Goal: Task Accomplishment & Management: Manage account settings

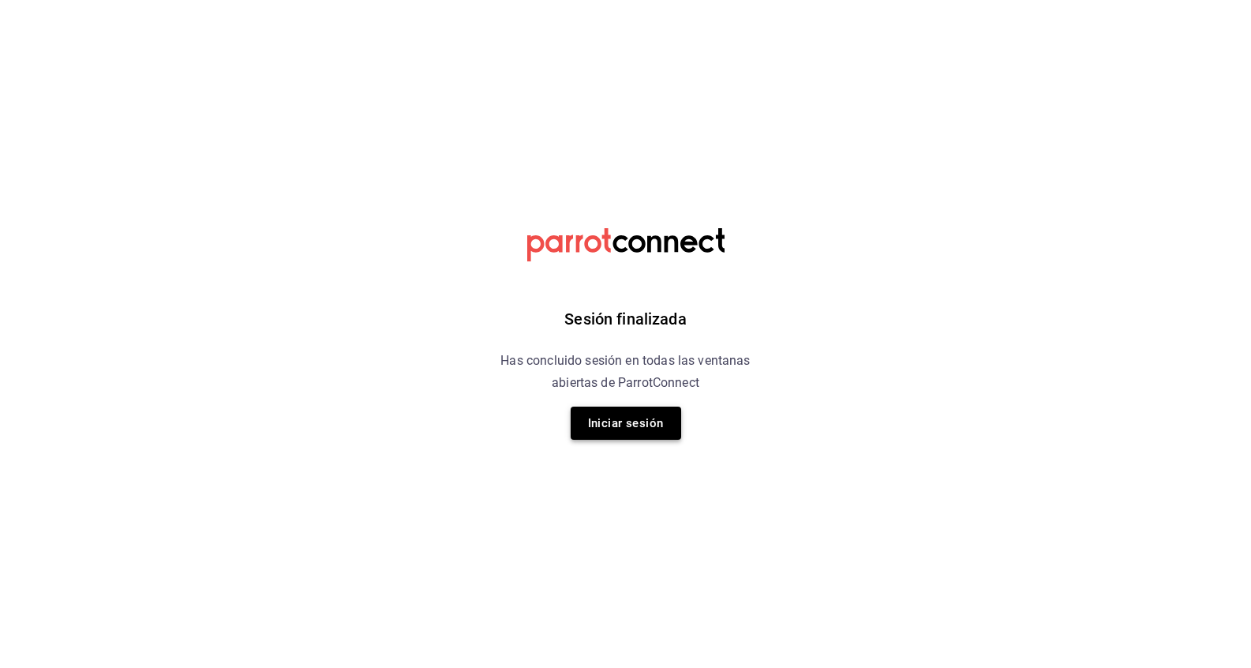
click at [631, 436] on button "Iniciar sesión" at bounding box center [626, 422] width 110 height 33
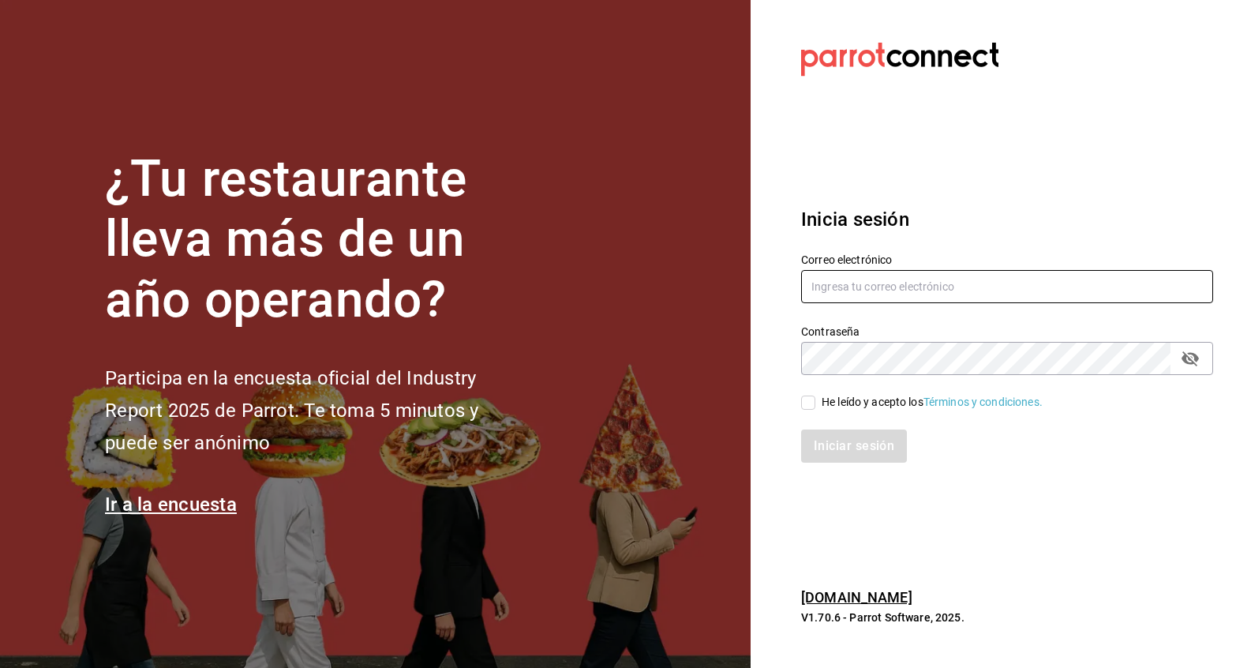
type input "italdopasteleria@gmail.com"
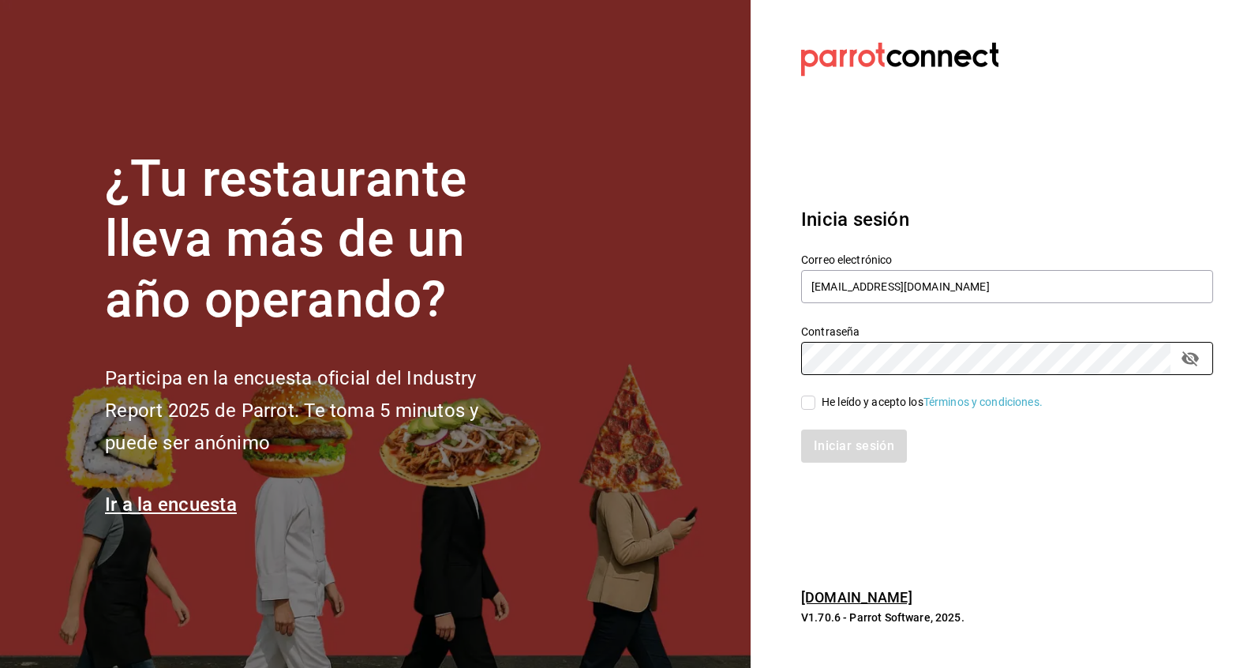
click at [823, 399] on div "He leído y acepto los Términos y condiciones." at bounding box center [932, 402] width 221 height 17
click at [815, 399] on input "He leído y acepto los Términos y condiciones." at bounding box center [808, 402] width 14 height 14
checkbox input "true"
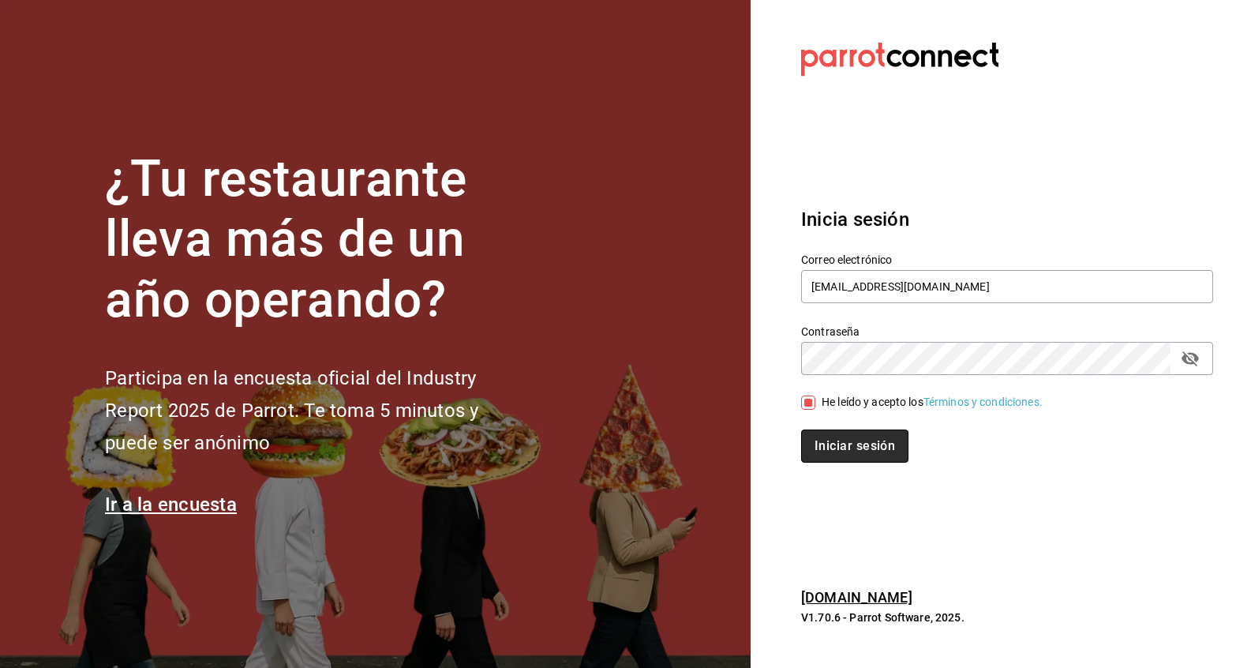
click at [827, 440] on button "Iniciar sesión" at bounding box center [854, 445] width 107 height 33
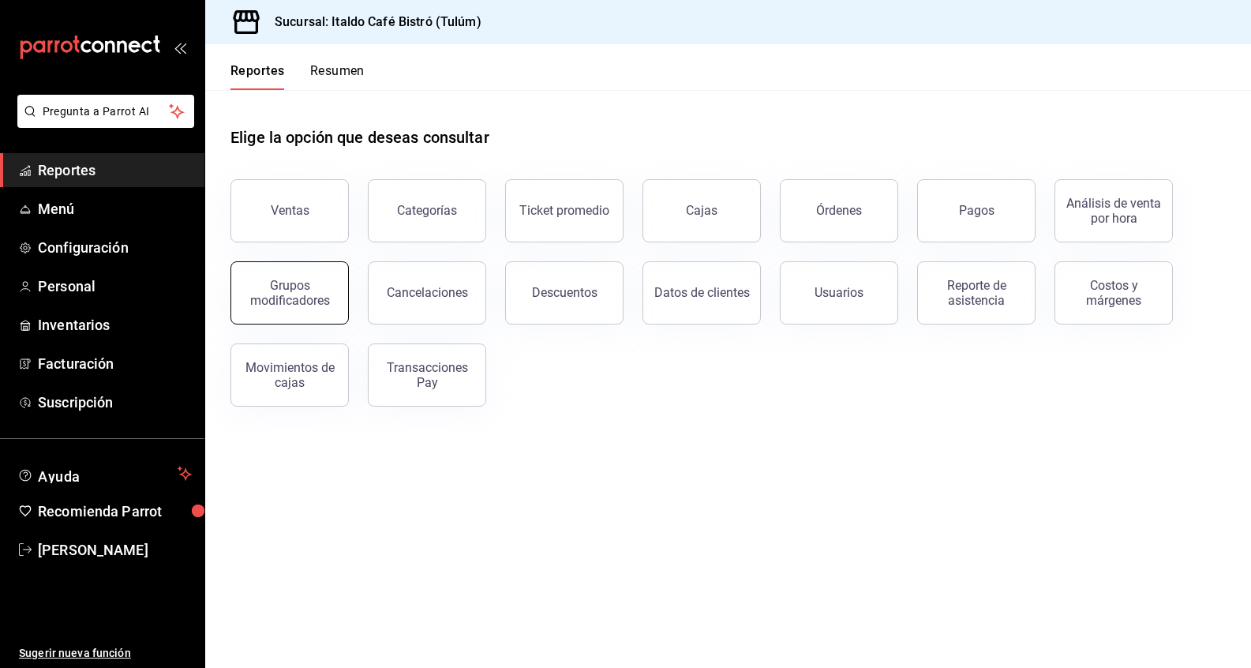
click at [318, 292] on div "Grupos modificadores" at bounding box center [290, 293] width 98 height 30
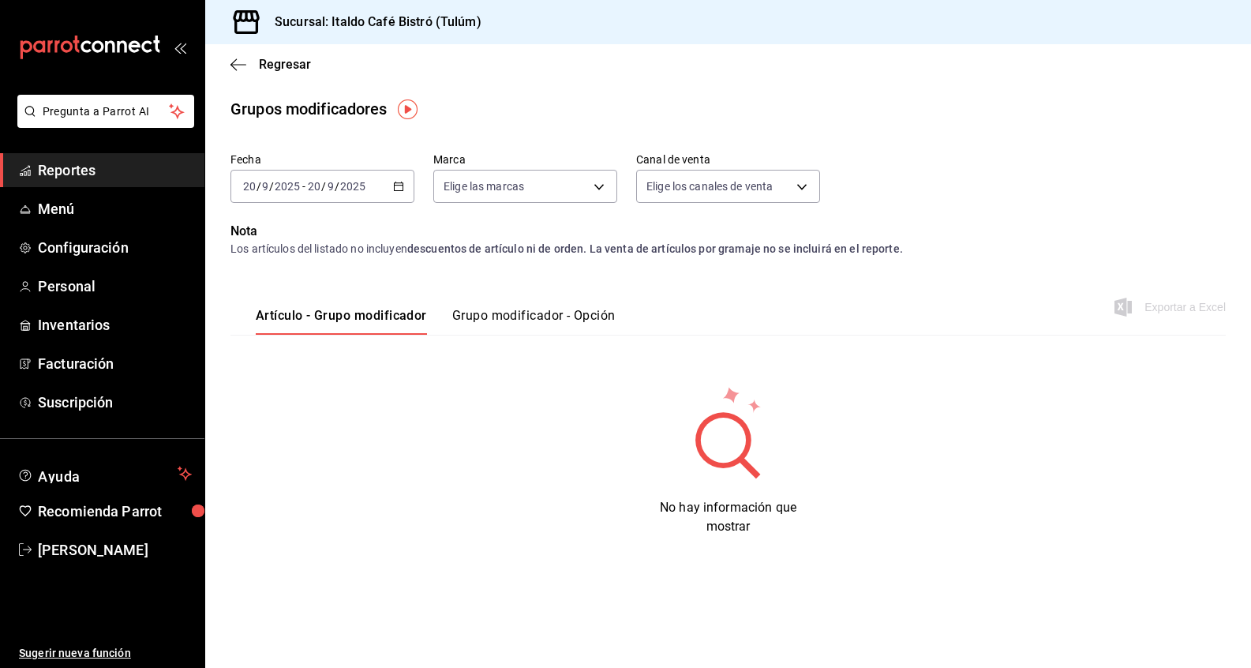
click at [462, 316] on button "Grupo modificador - Opción" at bounding box center [533, 321] width 163 height 27
click at [96, 215] on span "Menú" at bounding box center [115, 208] width 154 height 21
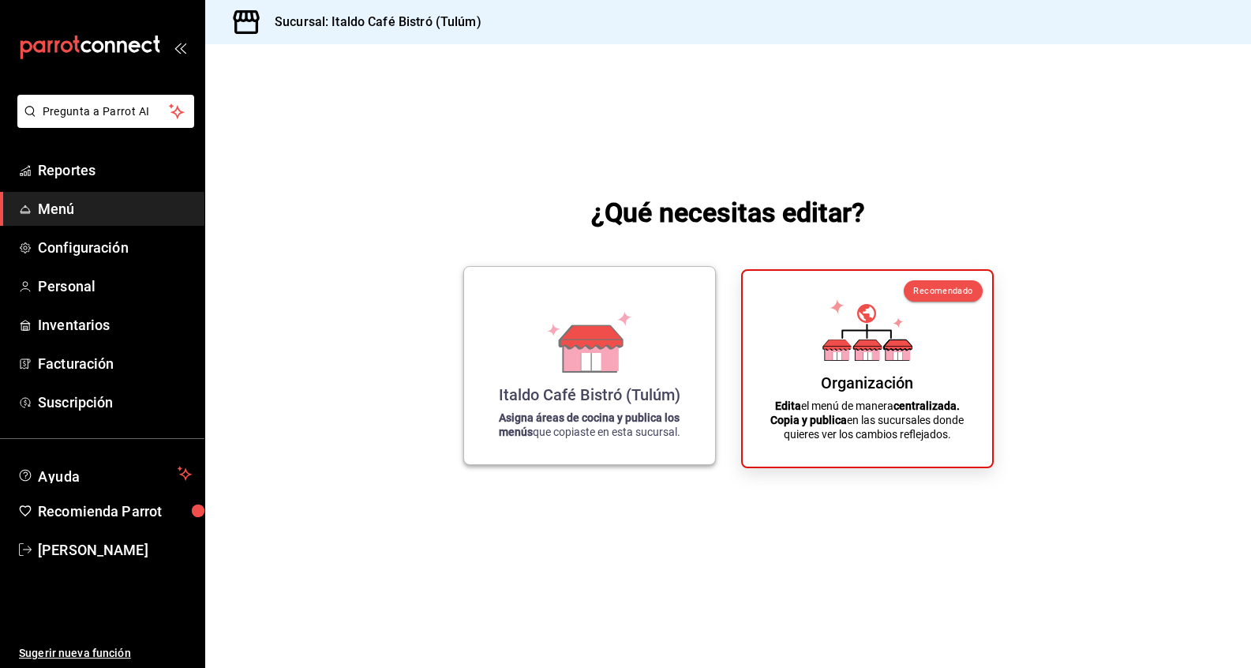
click at [593, 361] on icon at bounding box center [591, 361] width 20 height 17
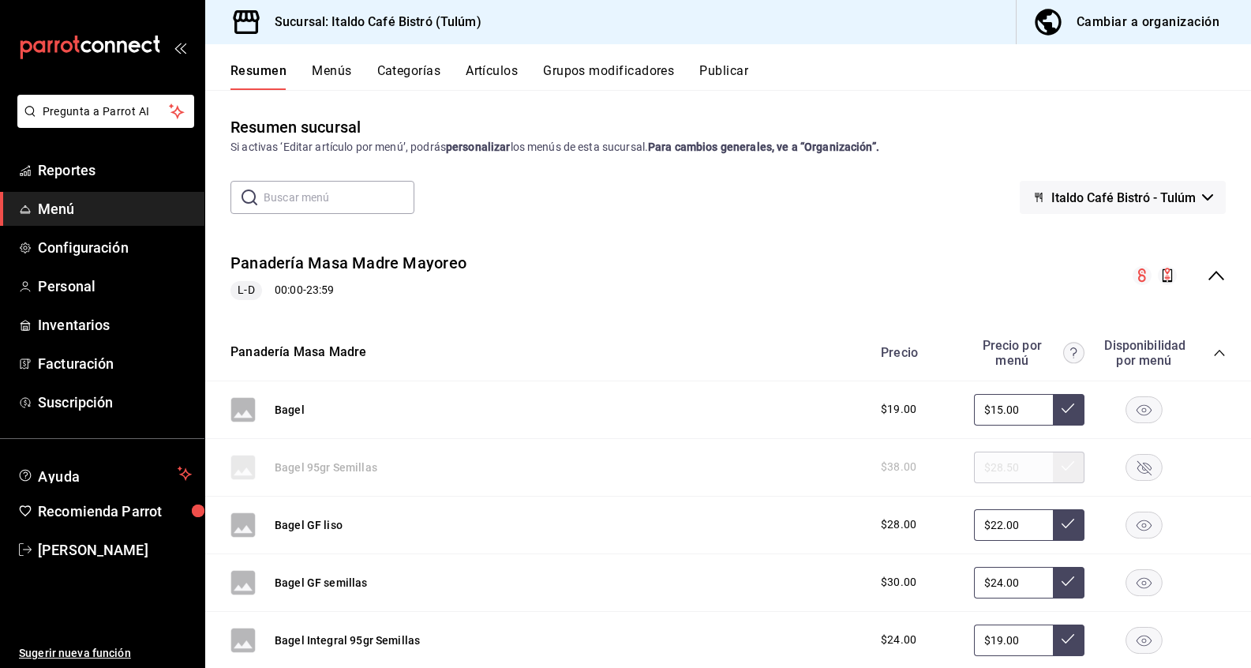
click at [1123, 18] on div "Cambiar a organización" at bounding box center [1147, 22] width 143 height 22
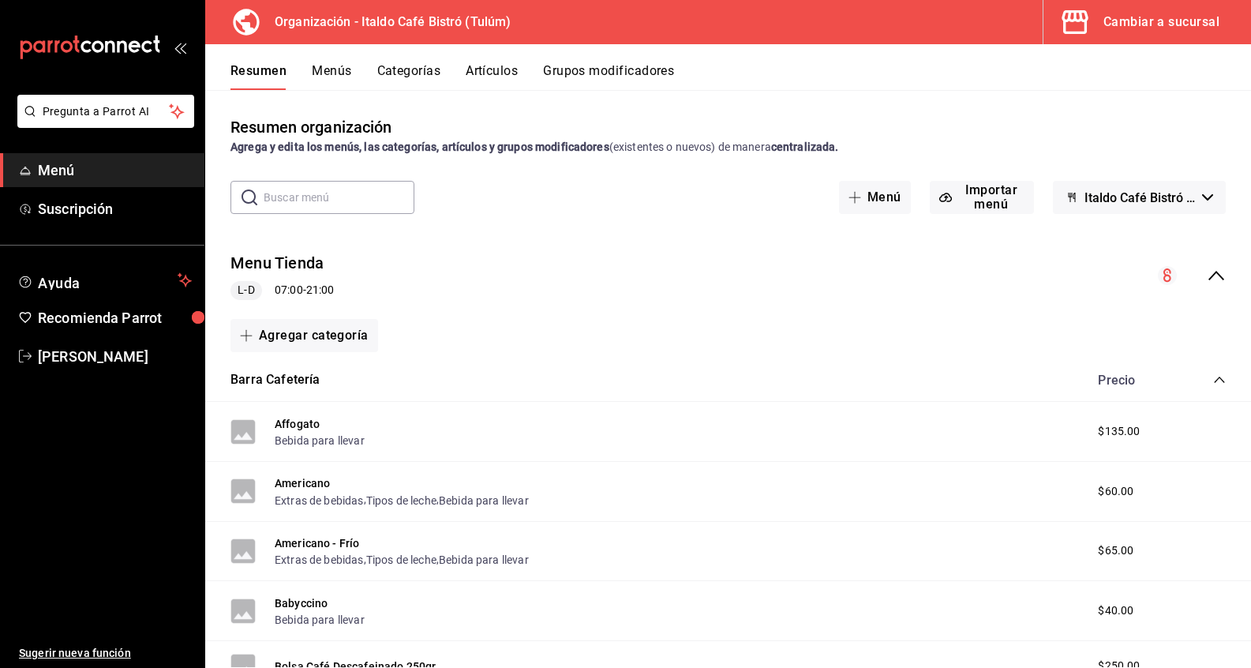
click at [1125, 24] on div "Cambiar a sucursal" at bounding box center [1161, 22] width 116 height 22
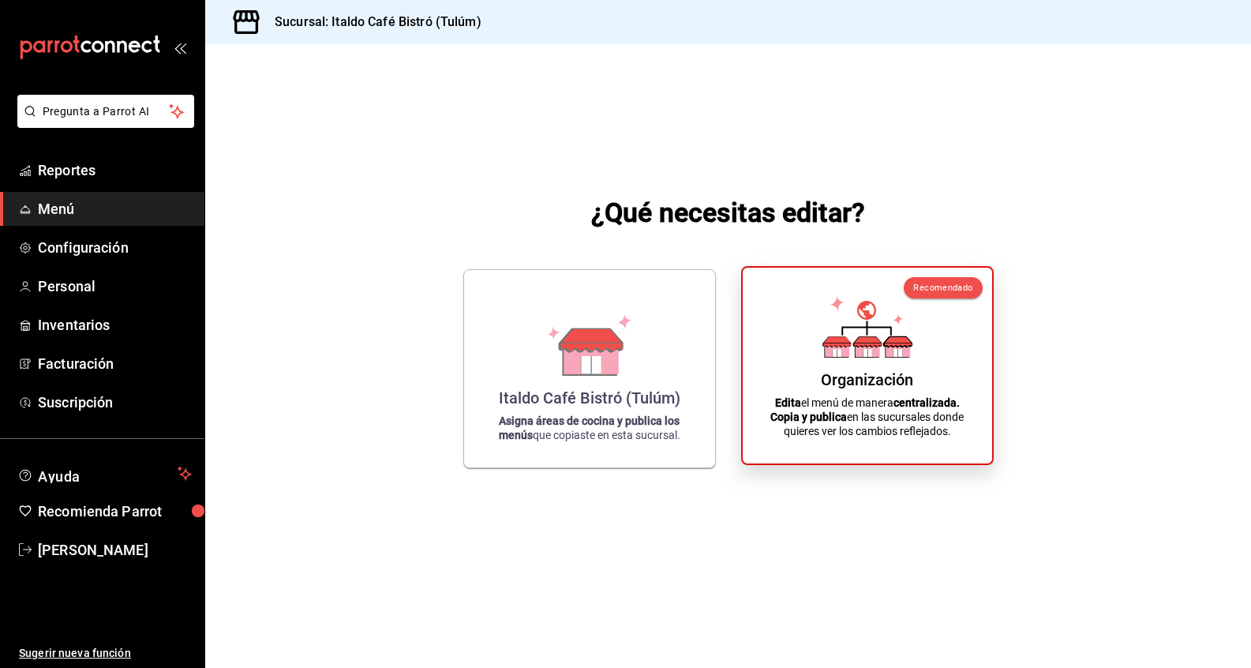
click at [901, 380] on div "Organización" at bounding box center [867, 379] width 92 height 19
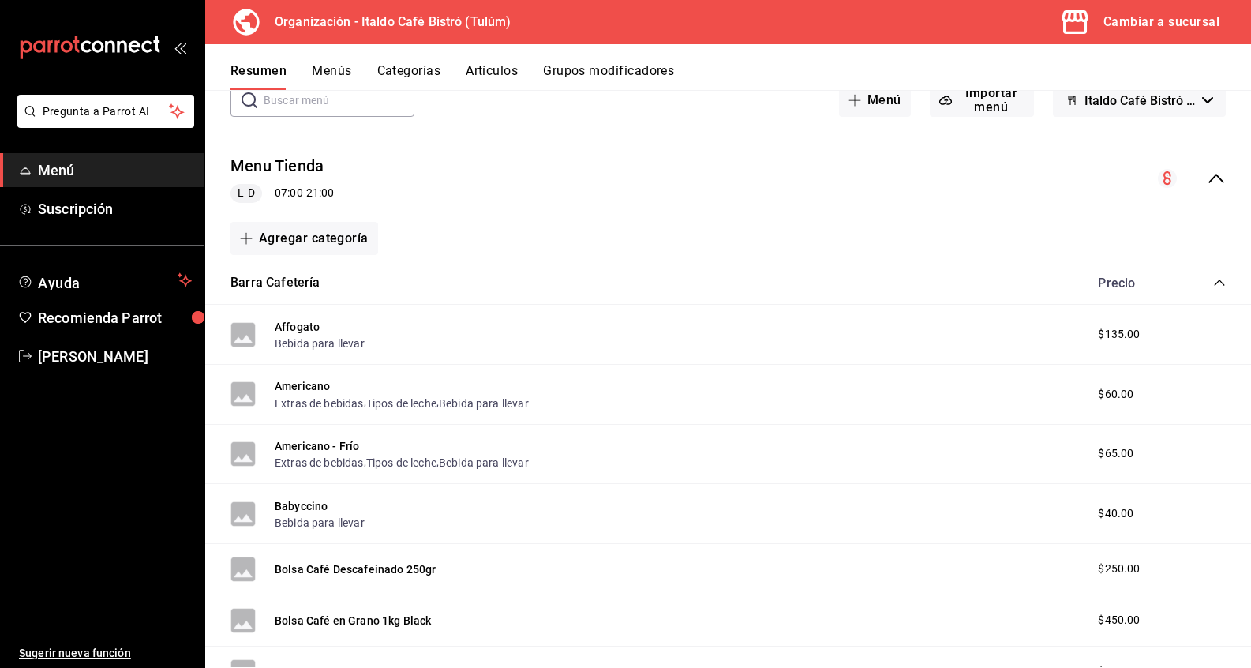
scroll to position [95, 0]
click at [1119, 29] on div "Cambiar a sucursal" at bounding box center [1161, 22] width 116 height 22
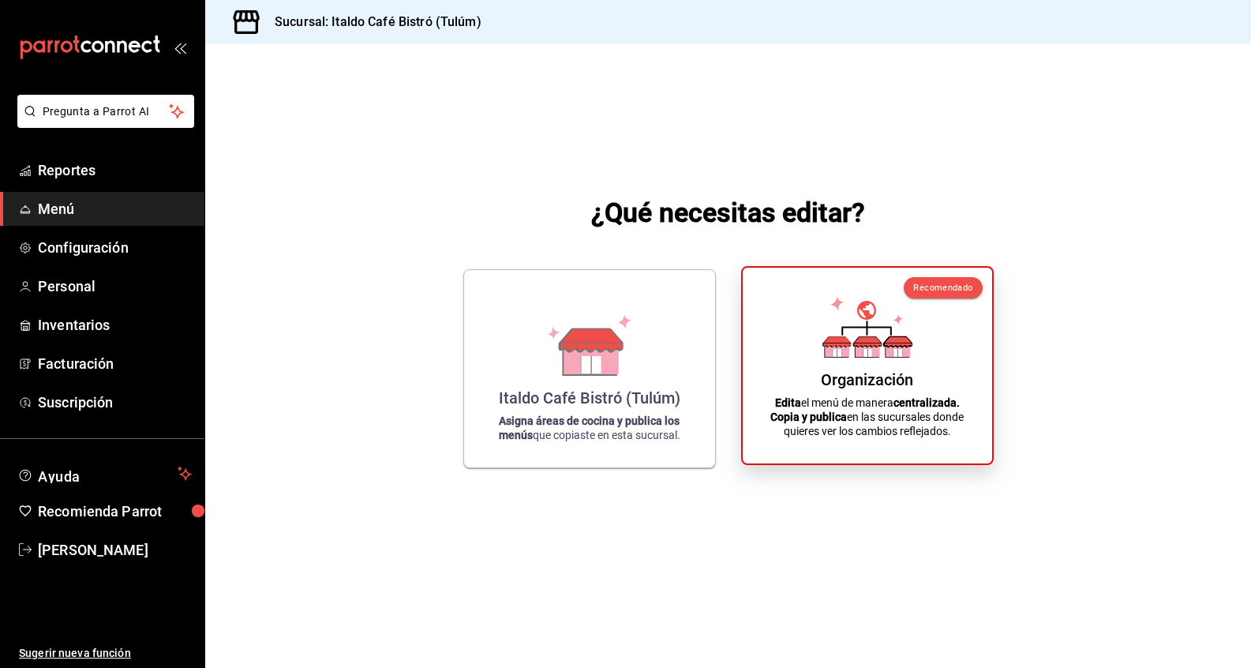
click at [881, 370] on div "Organización" at bounding box center [867, 379] width 92 height 19
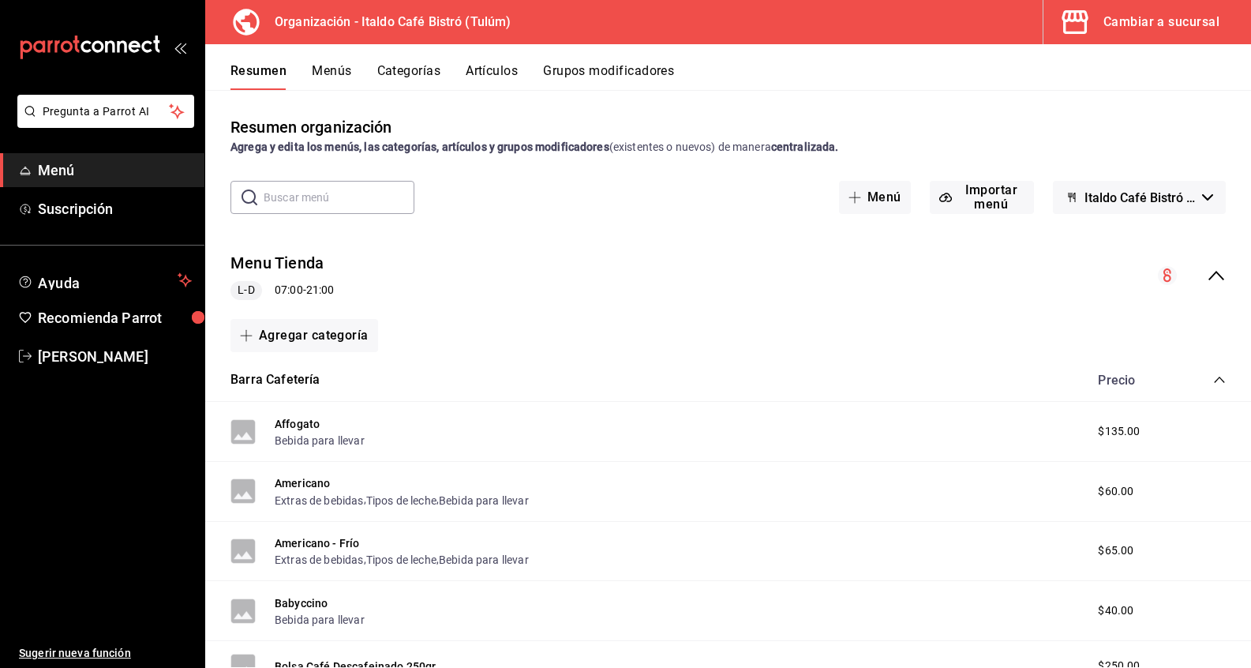
click at [543, 71] on div "Resumen Menús Categorías Artículos Grupos modificadores" at bounding box center [740, 76] width 1020 height 27
click at [554, 72] on button "Grupos modificadores" at bounding box center [608, 76] width 131 height 27
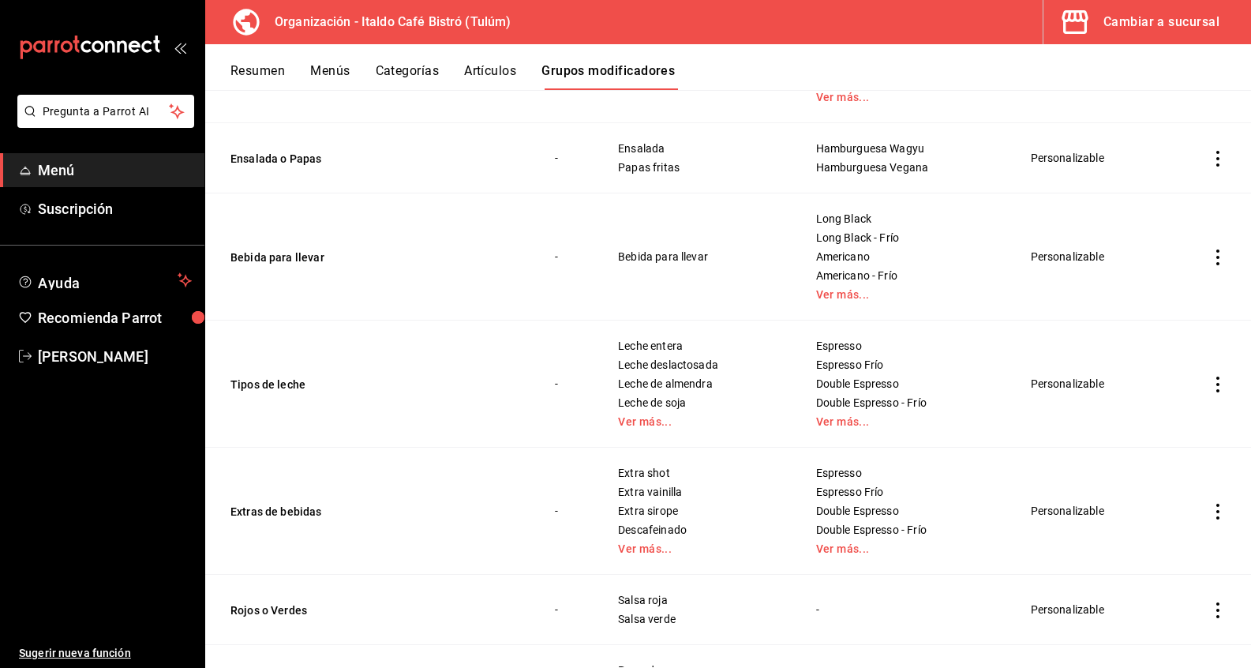
scroll to position [444, 0]
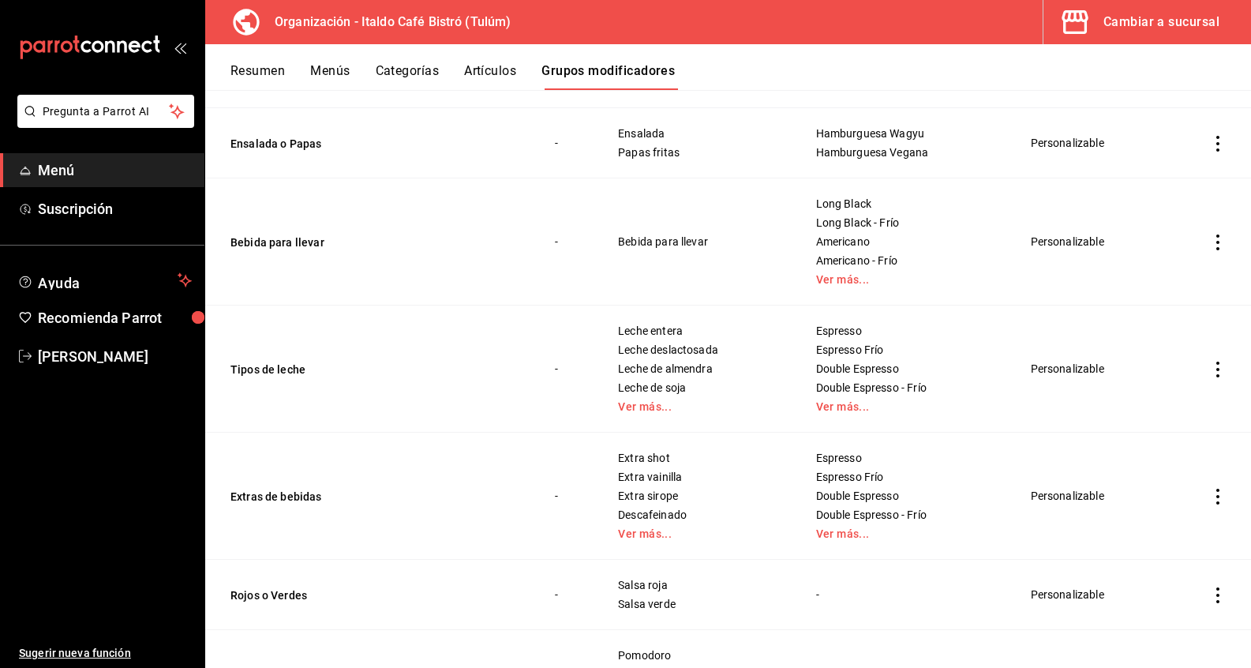
click at [1210, 370] on icon "actions" at bounding box center [1218, 369] width 16 height 16
click at [1185, 417] on li "Editar" at bounding box center [1156, 406] width 95 height 32
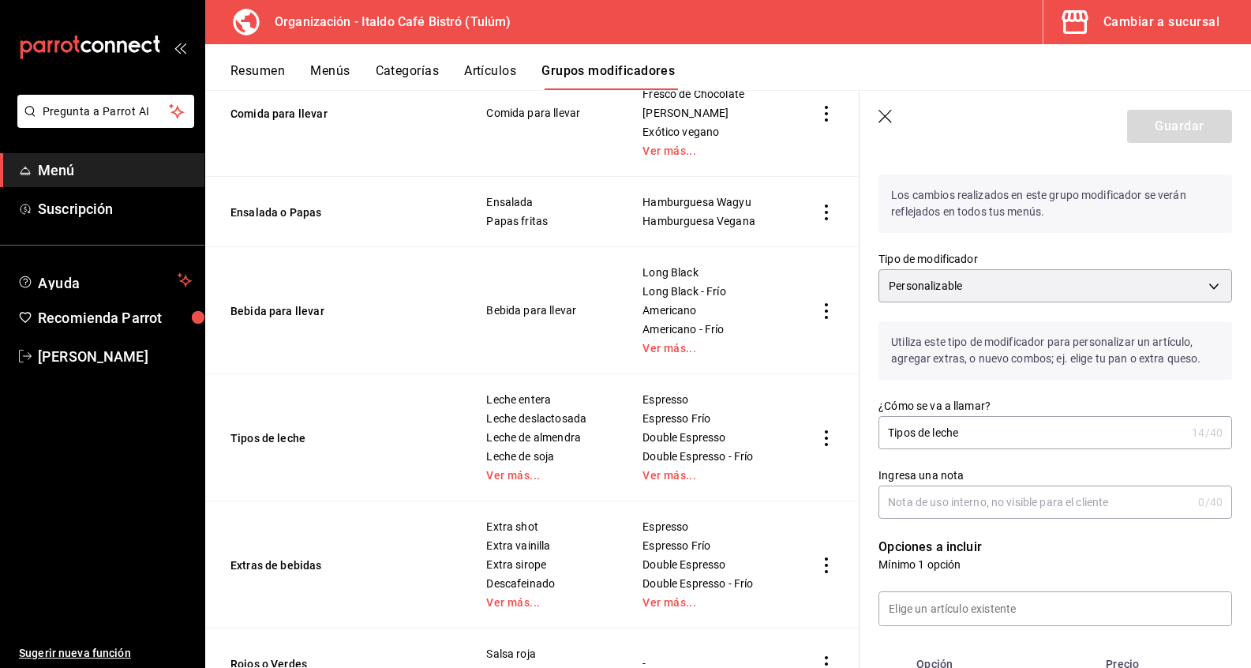
scroll to position [28, 0]
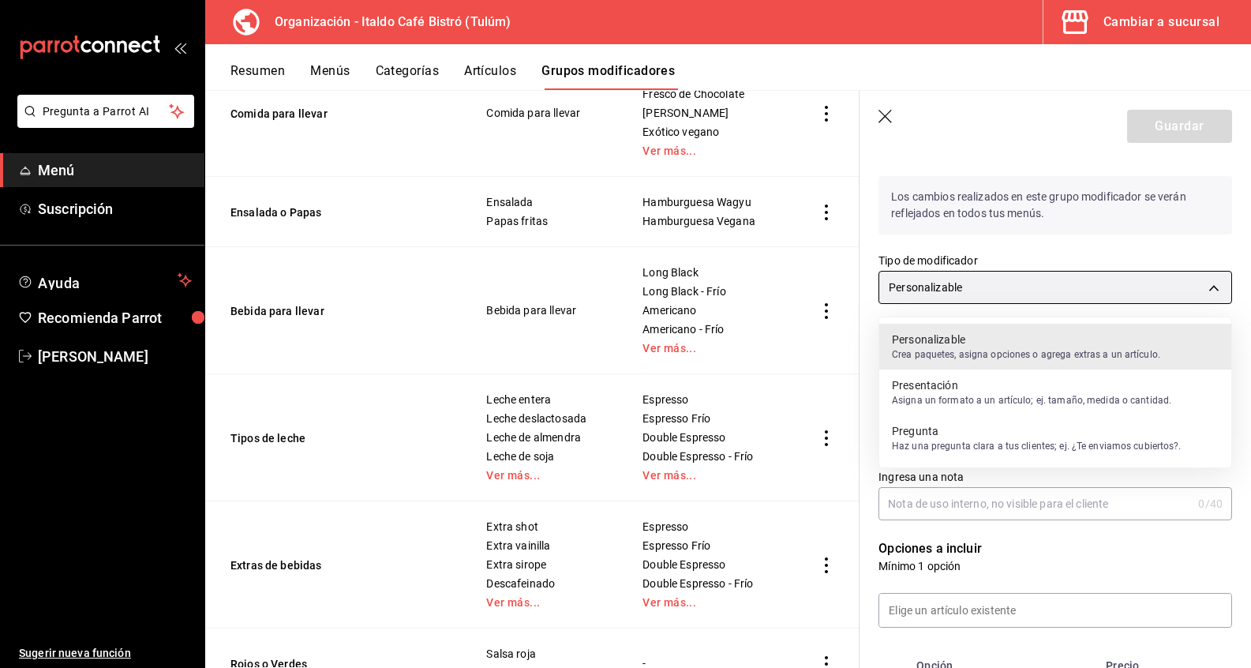
click at [1087, 290] on body "Pregunta a Parrot AI Menú Suscripción Ayuda Recomienda Parrot [PERSON_NAME] Sug…" at bounding box center [625, 334] width 1251 height 668
click at [1087, 347] on p "Crea paquetes, asigna opciones o agrega extras a un artículo." at bounding box center [1026, 354] width 268 height 14
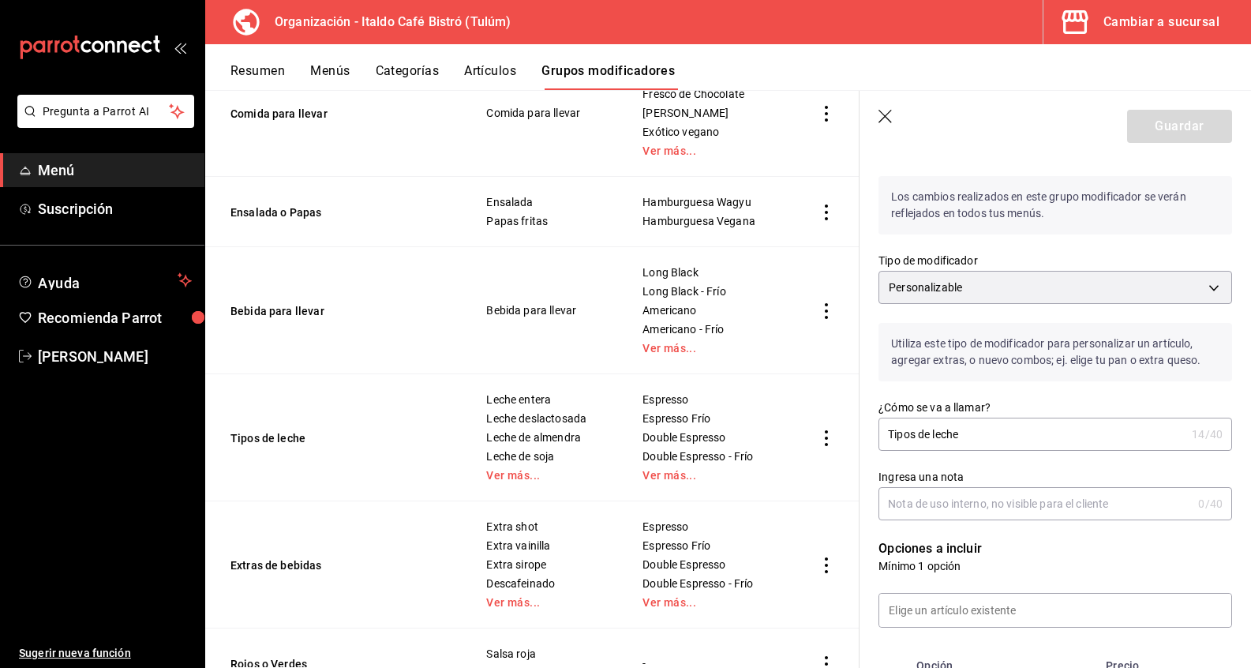
click at [1035, 507] on input "Ingresa una nota" at bounding box center [1034, 504] width 313 height 32
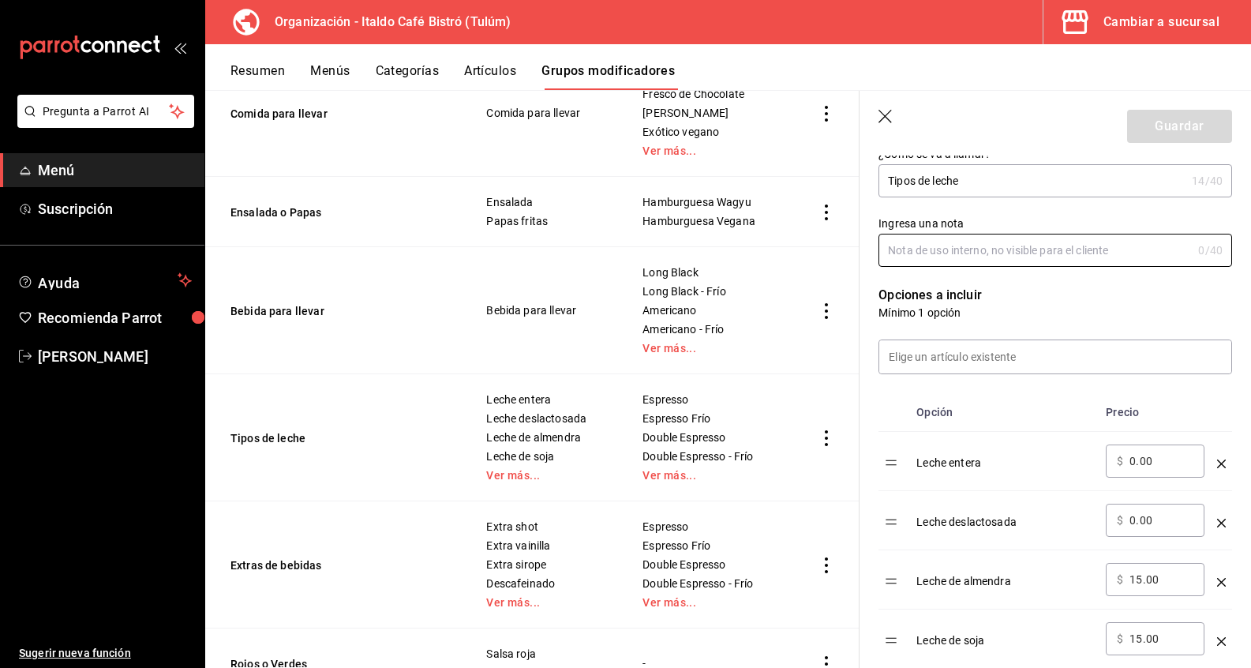
scroll to position [302, 0]
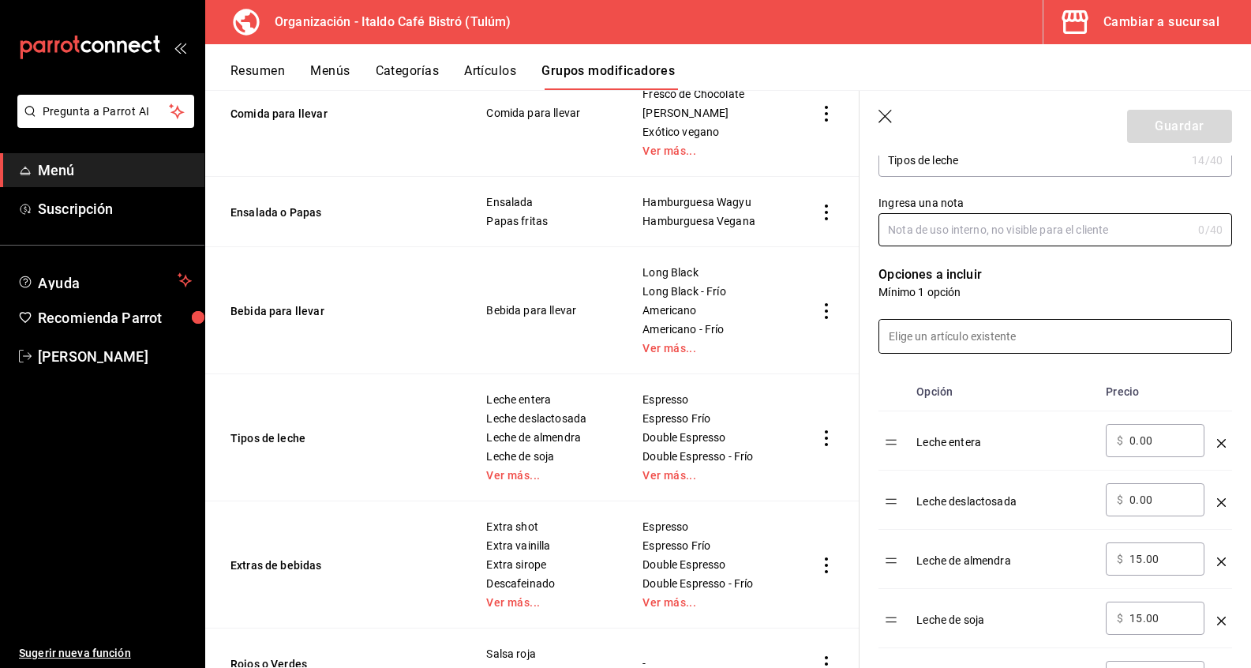
click at [992, 344] on input at bounding box center [1055, 336] width 352 height 33
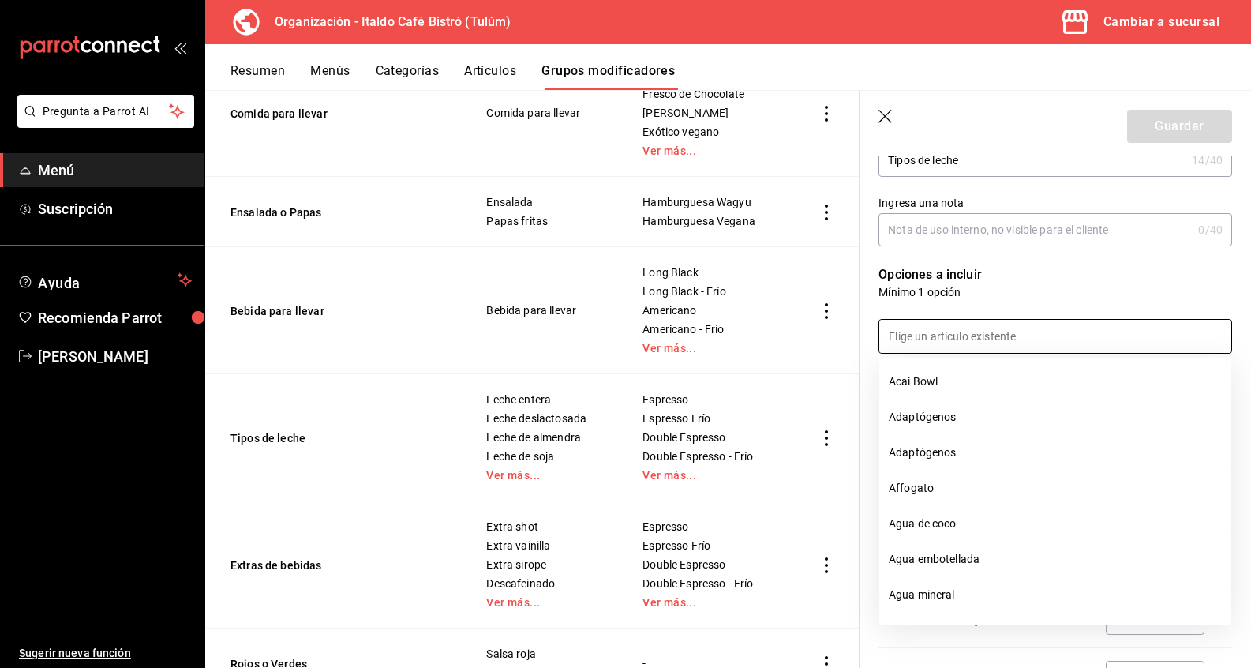
scroll to position [313, 0]
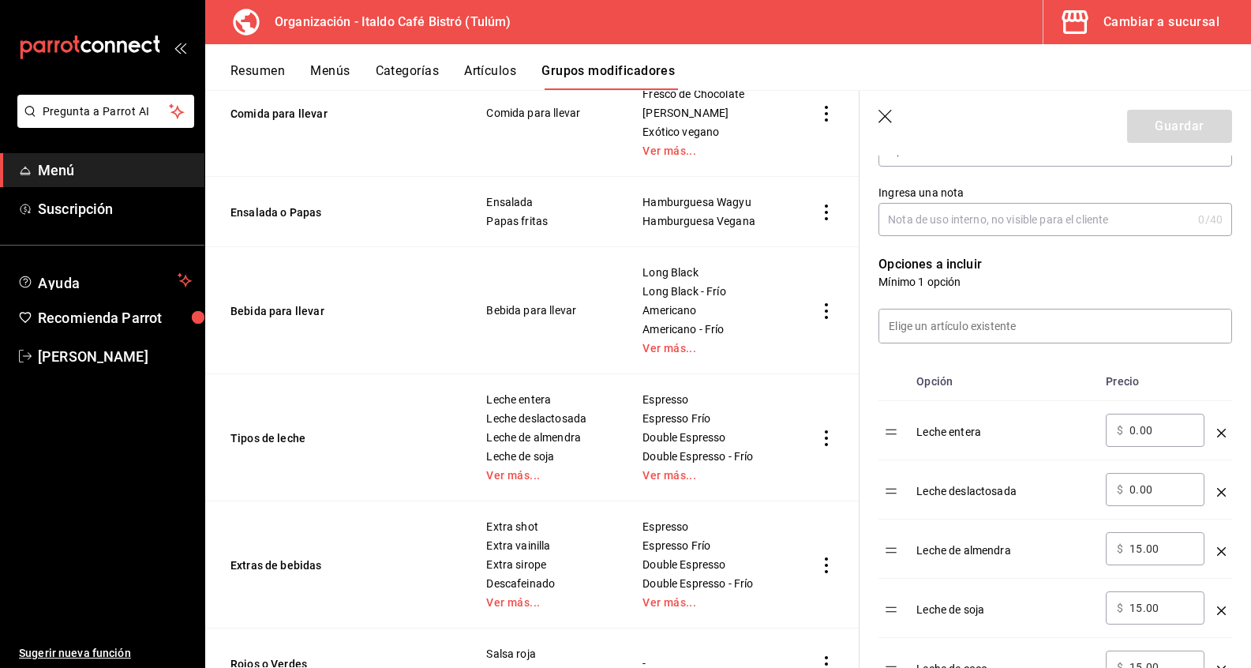
click at [1031, 250] on div "Opciones a incluir Mínimo 1 opción Opción Precio Leche entera ​ $ 0.00 ​ Leche …" at bounding box center [1045, 551] width 372 height 631
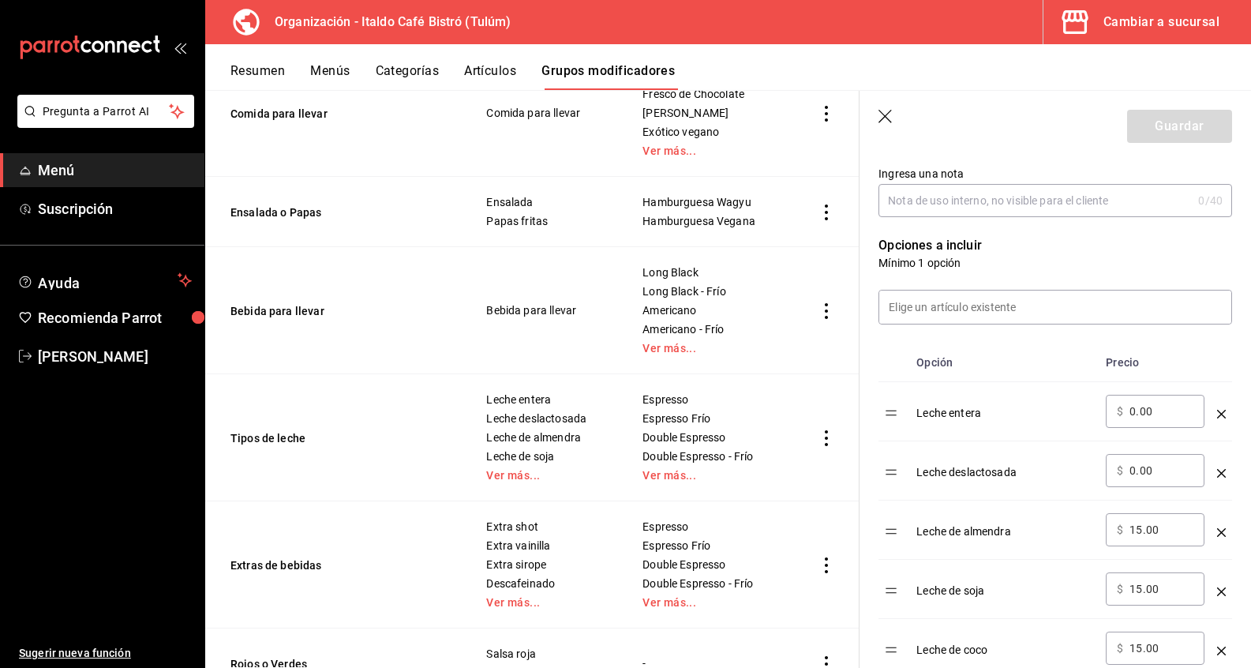
scroll to position [320, 0]
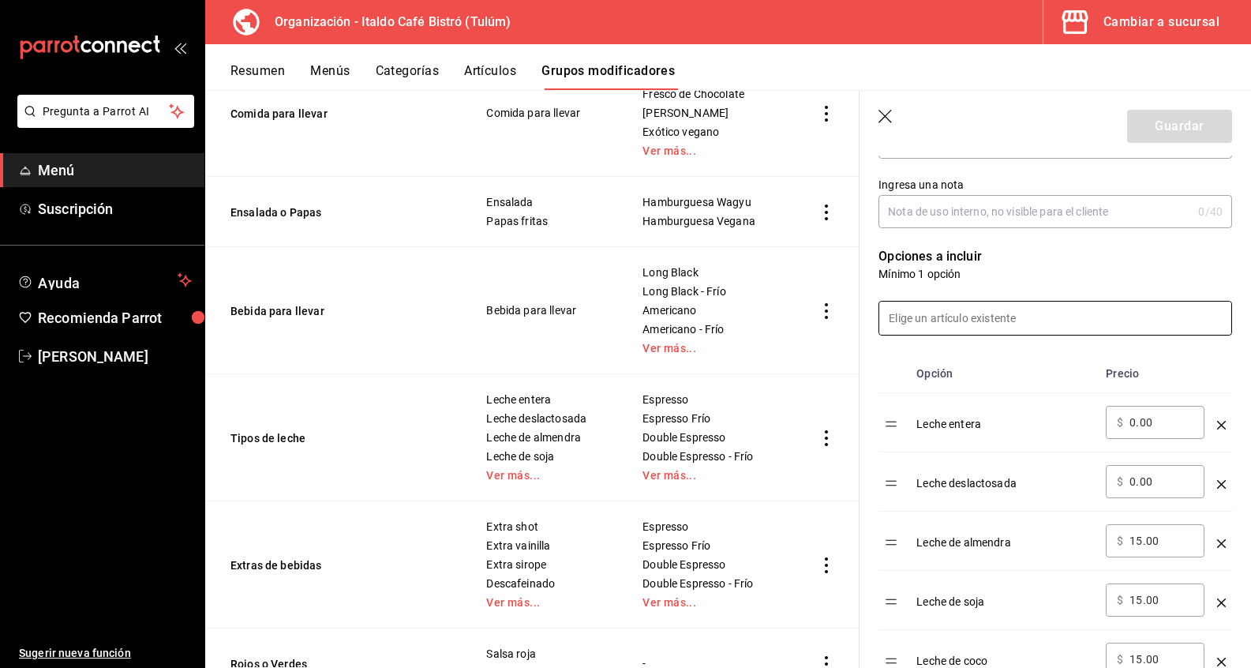
click at [952, 323] on input at bounding box center [1055, 317] width 352 height 33
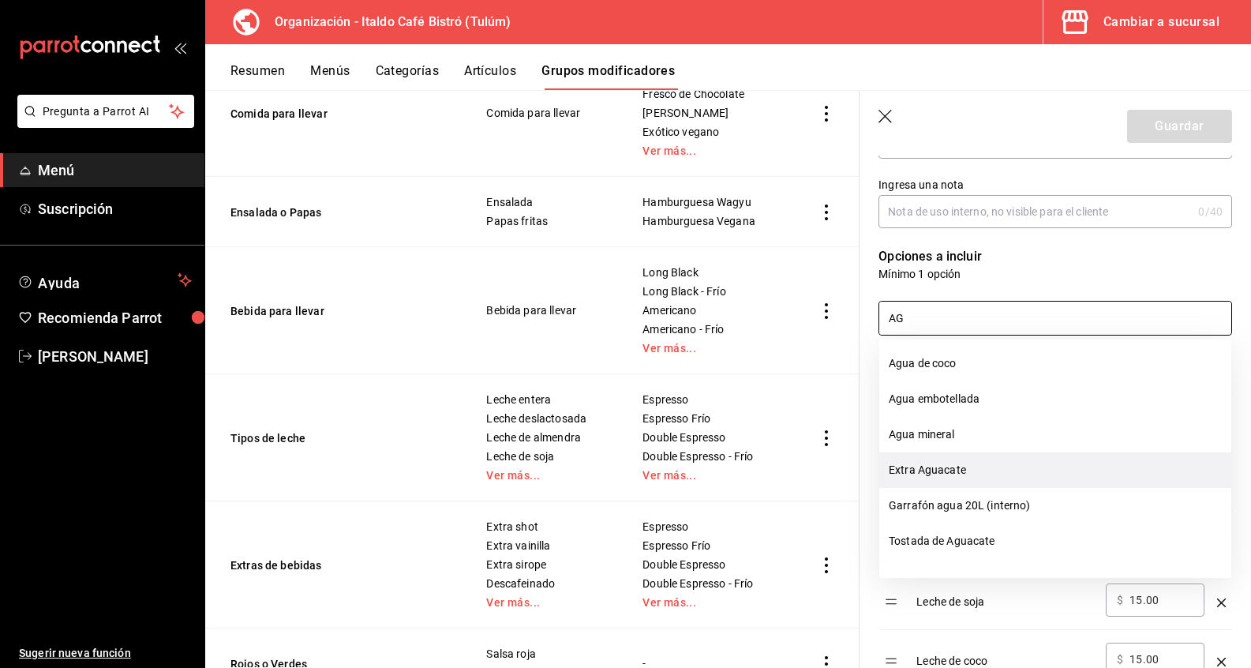
type input "A"
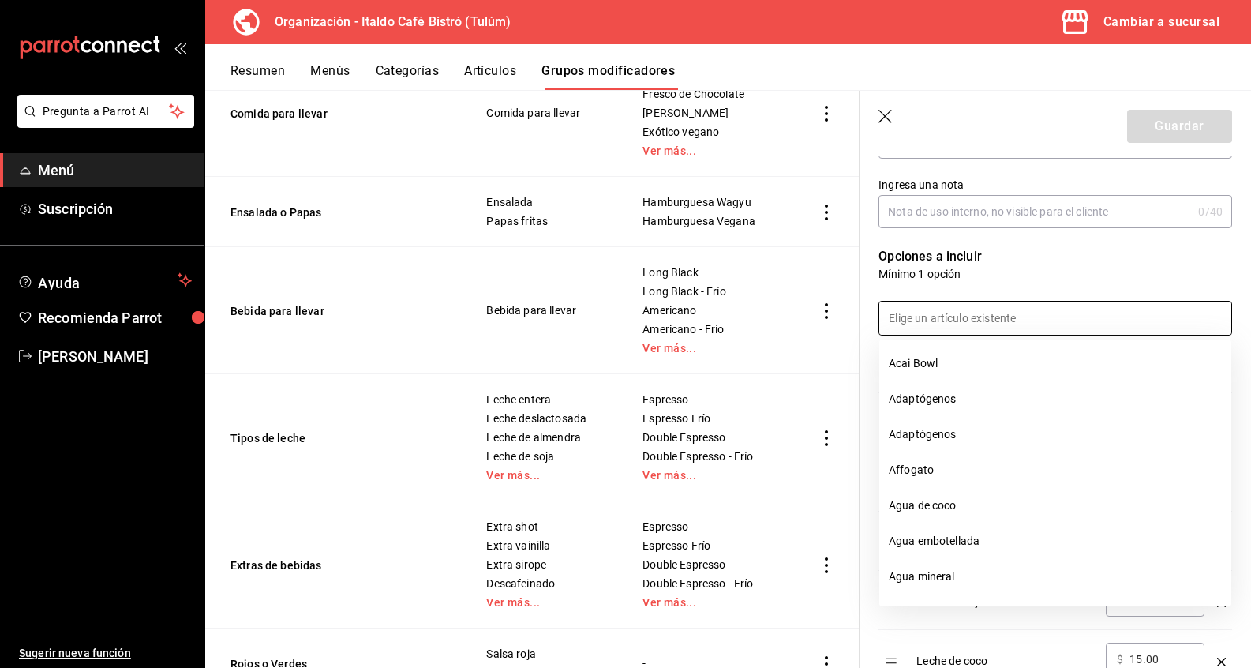
click at [1050, 279] on p "Mínimo 1 opción" at bounding box center [1055, 274] width 354 height 16
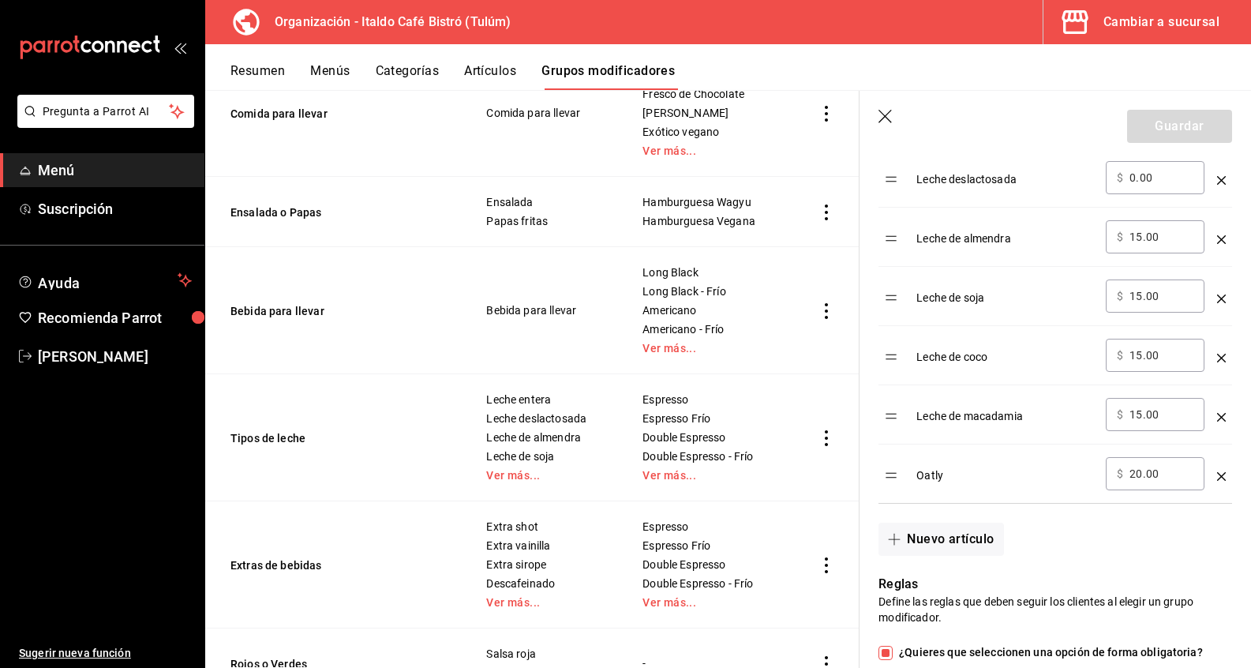
scroll to position [625, 0]
click at [957, 536] on button "Nuevo artículo" at bounding box center [940, 538] width 125 height 33
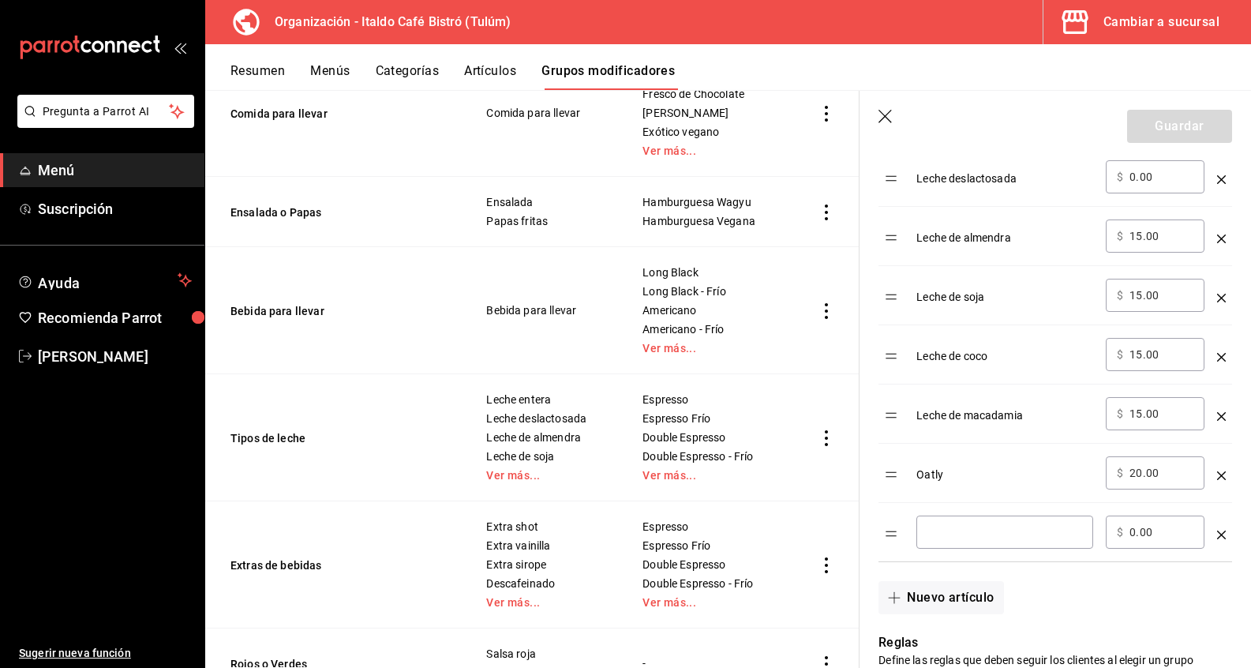
click at [956, 536] on input "optionsTable" at bounding box center [1004, 532] width 155 height 16
type input "g"
type input "a"
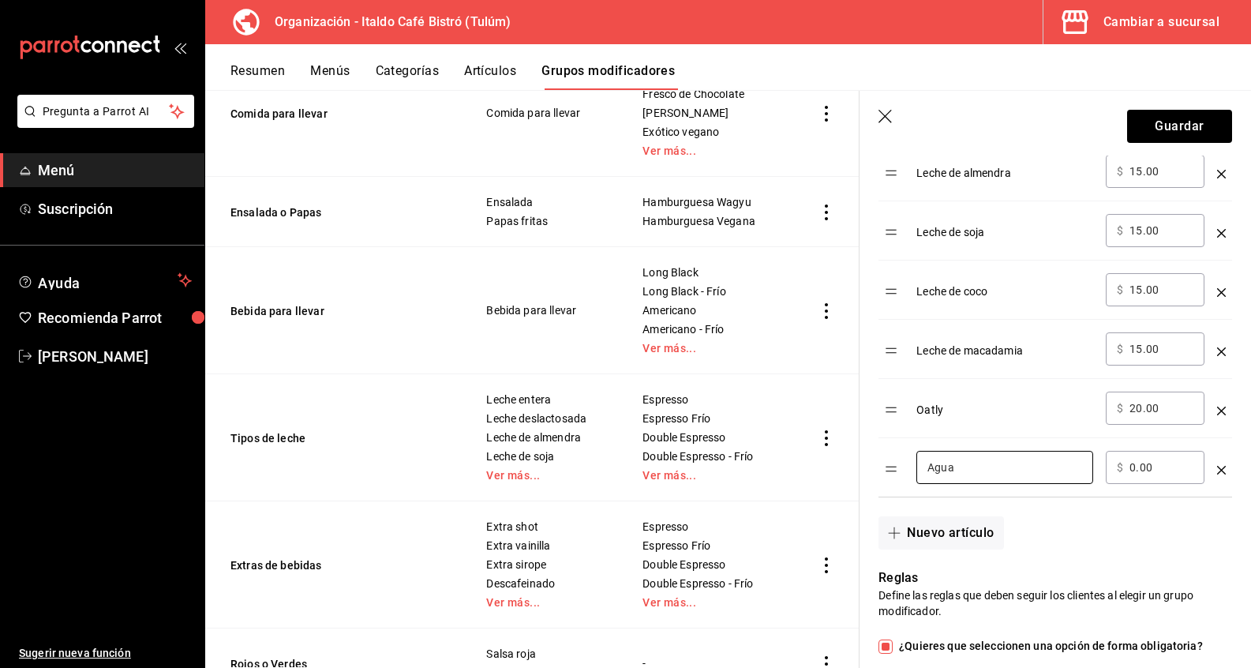
scroll to position [691, 0]
type input "Agua"
click at [1167, 133] on button "Guardar" at bounding box center [1179, 126] width 105 height 33
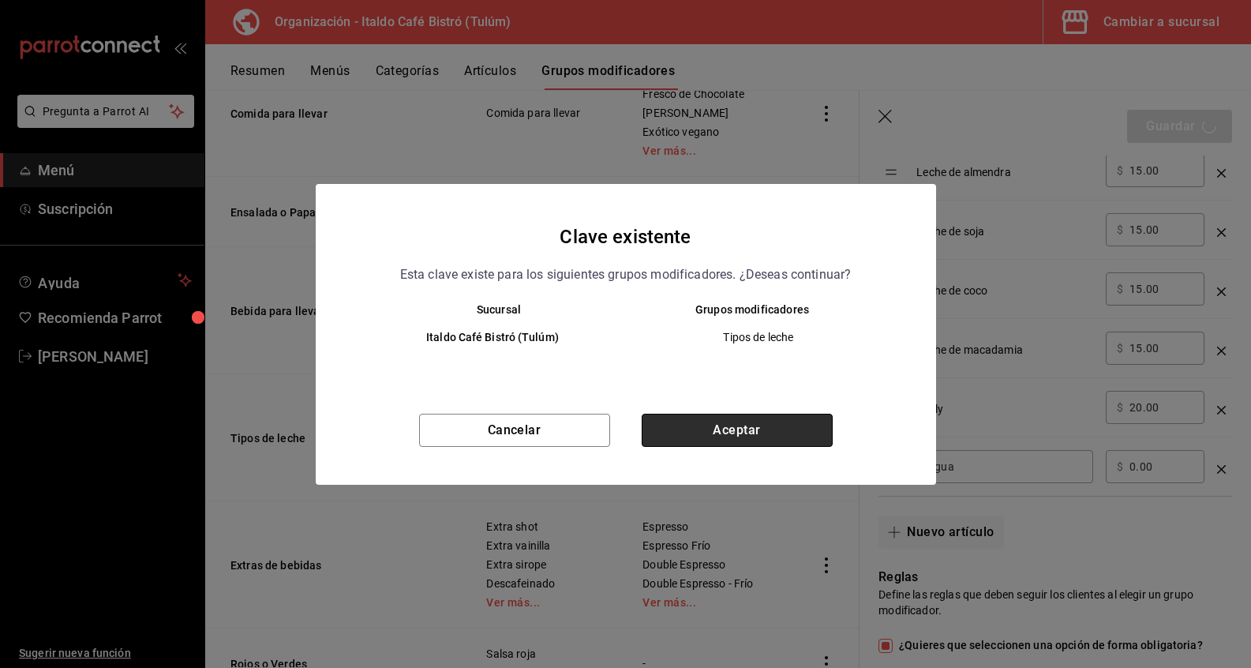
click at [803, 427] on button "Aceptar" at bounding box center [737, 430] width 191 height 33
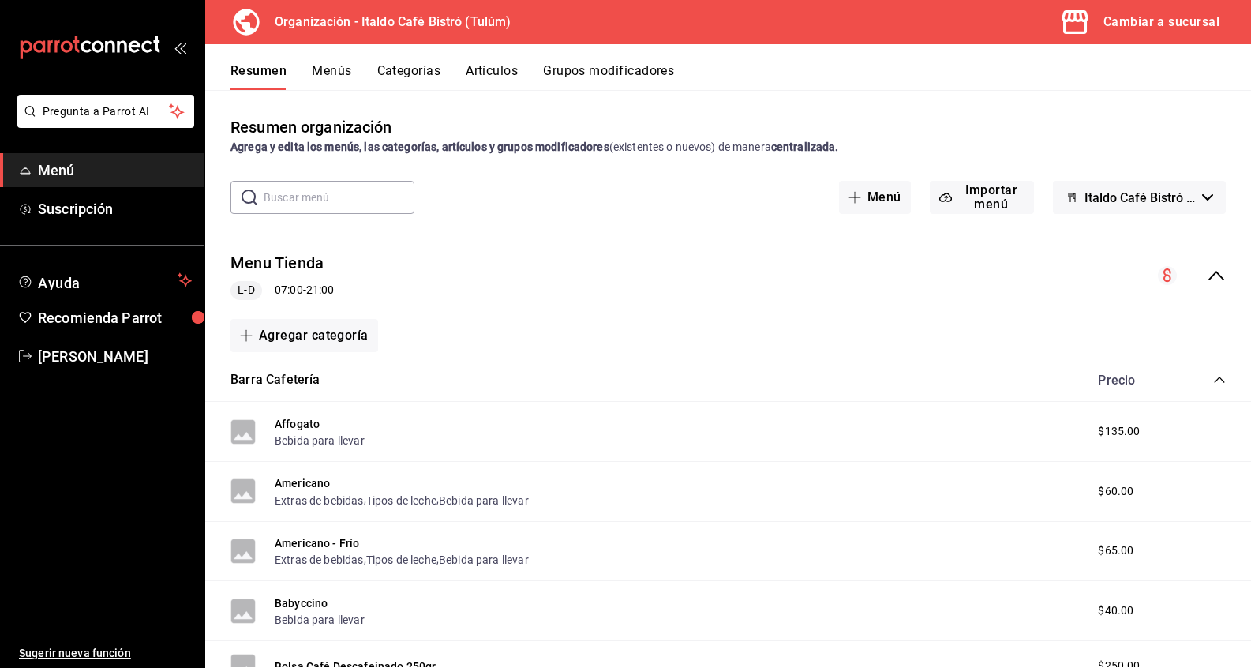
click at [631, 70] on button "Grupos modificadores" at bounding box center [608, 76] width 131 height 27
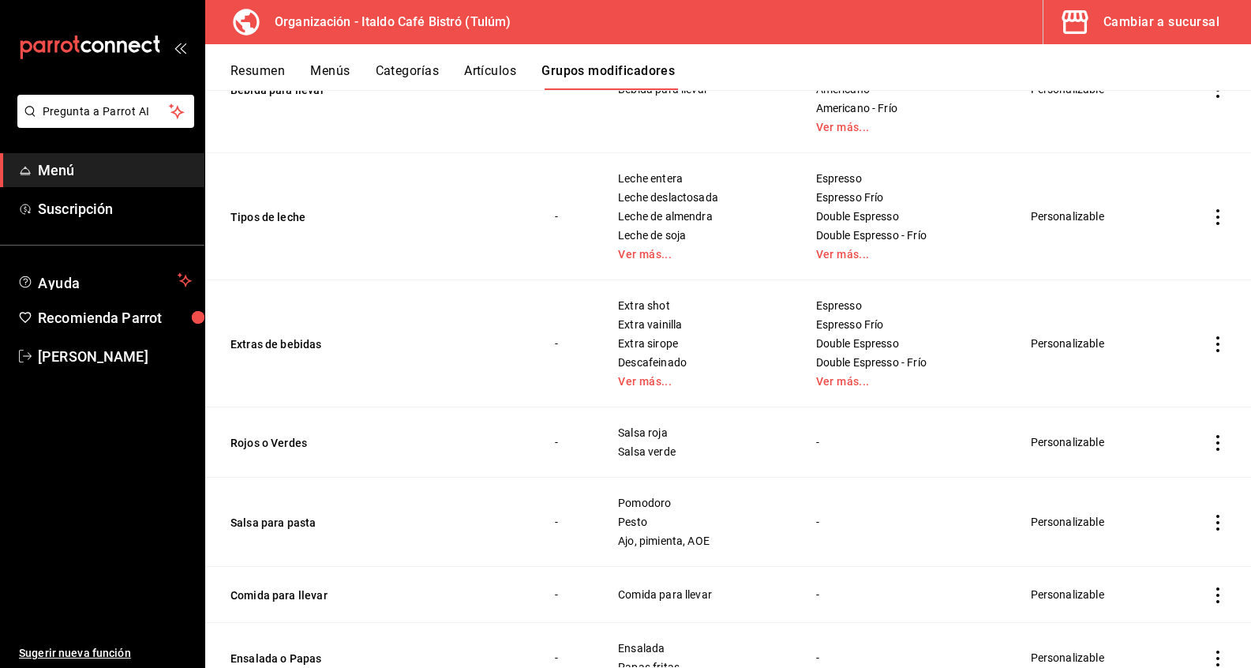
scroll to position [594, 0]
click at [1220, 212] on icon "actions" at bounding box center [1218, 219] width 16 height 16
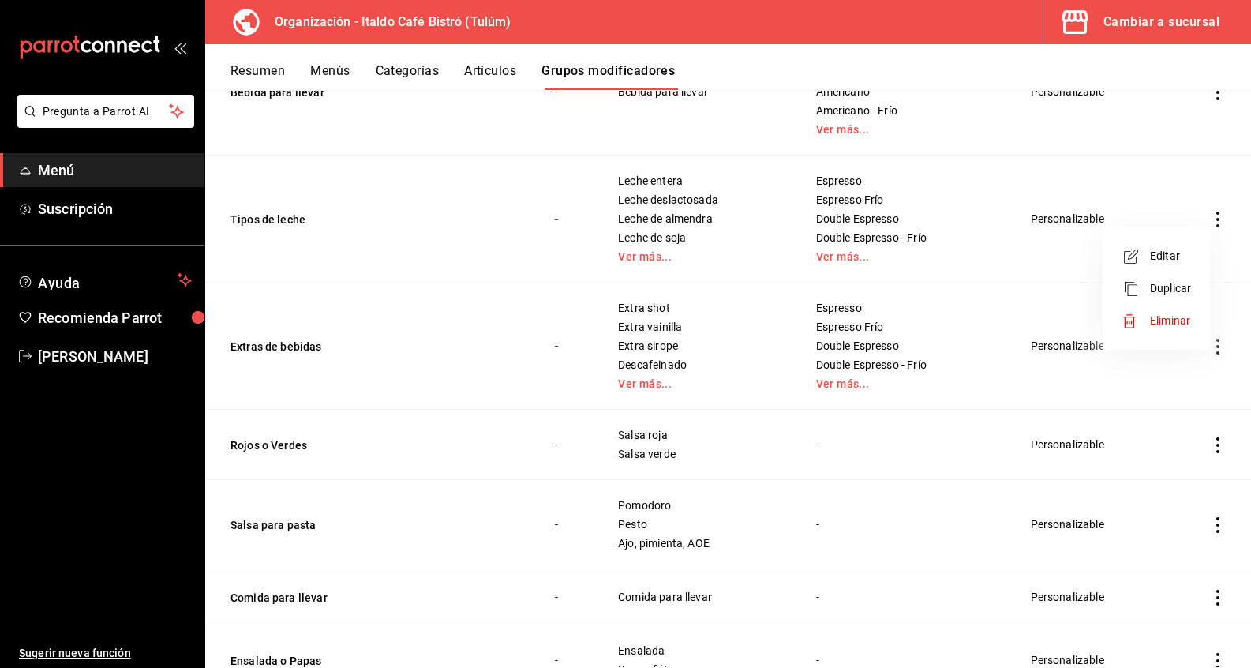
click at [1191, 253] on span "Editar" at bounding box center [1170, 256] width 41 height 17
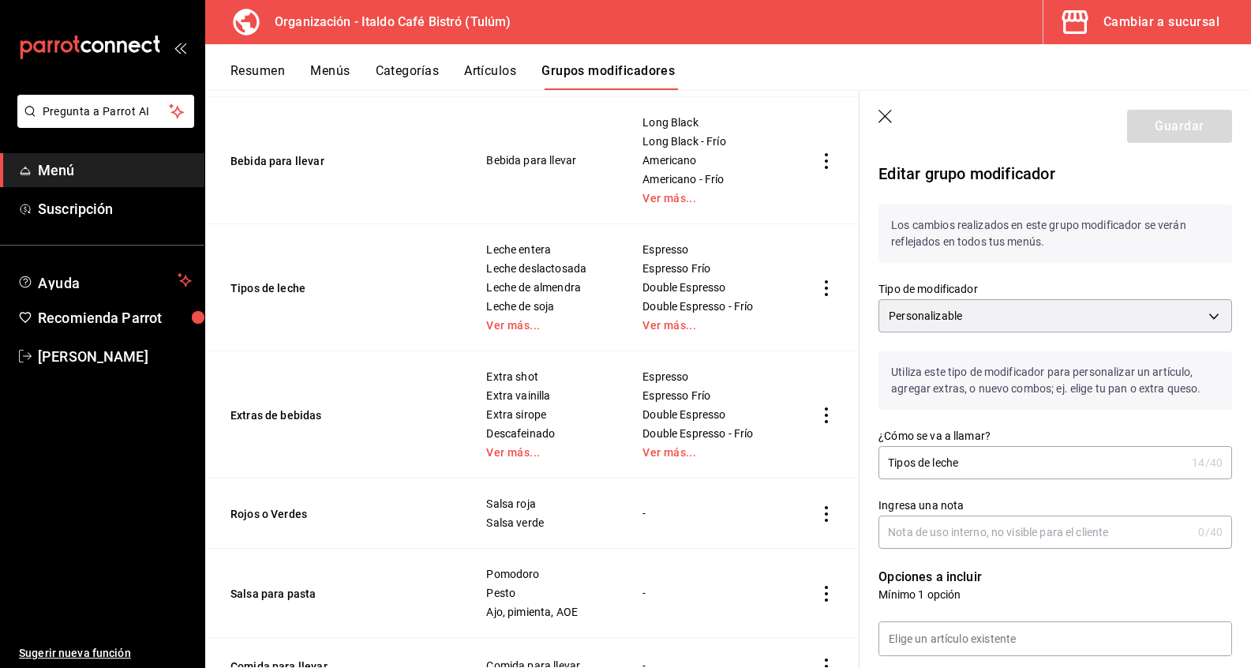
click at [880, 114] on icon "button" at bounding box center [886, 118] width 16 height 16
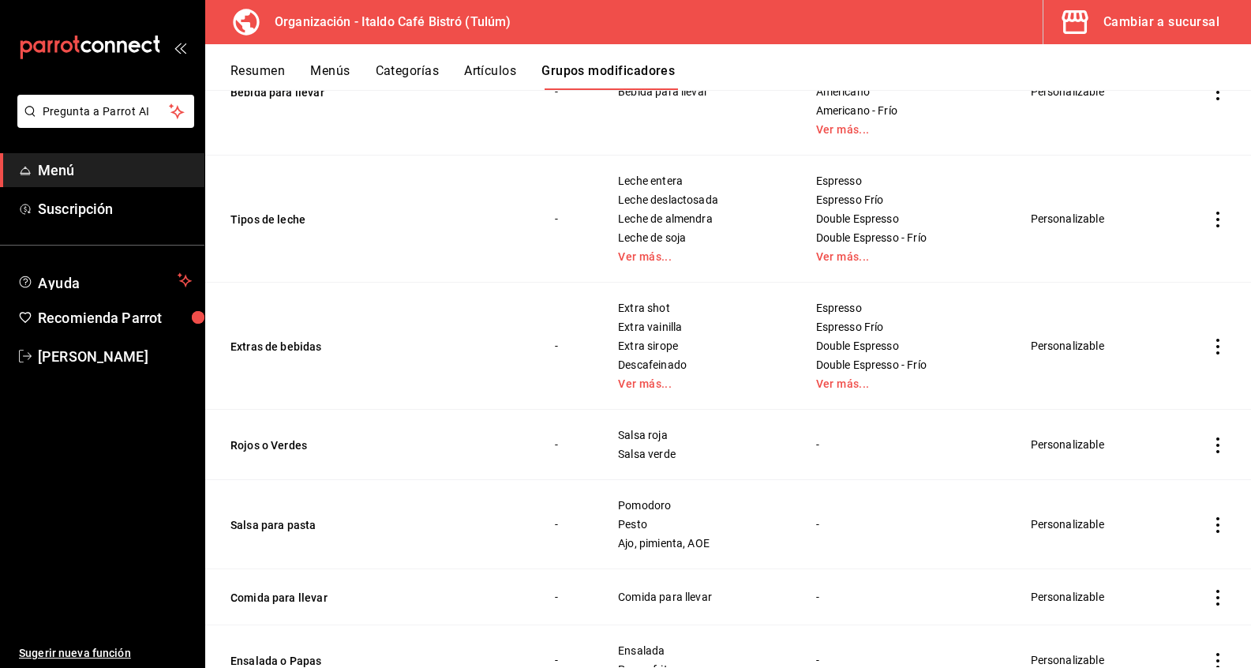
click at [107, 175] on span "Menú" at bounding box center [115, 169] width 154 height 21
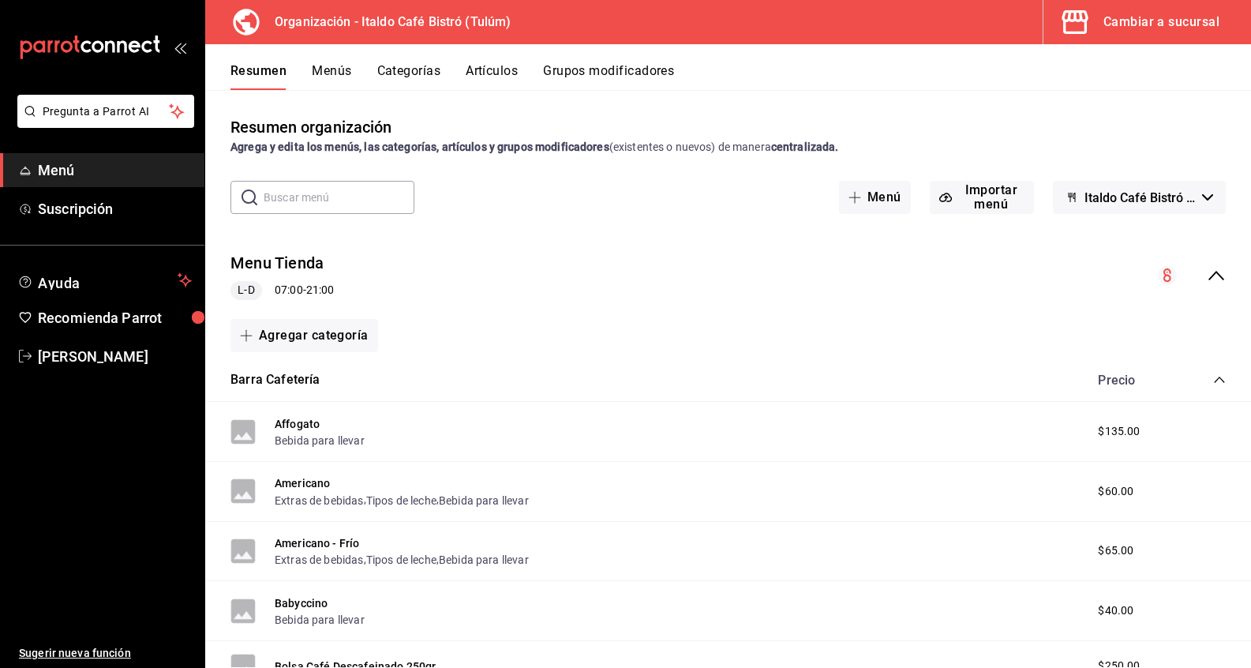
click at [1200, 26] on div "Cambiar a sucursal" at bounding box center [1161, 22] width 116 height 22
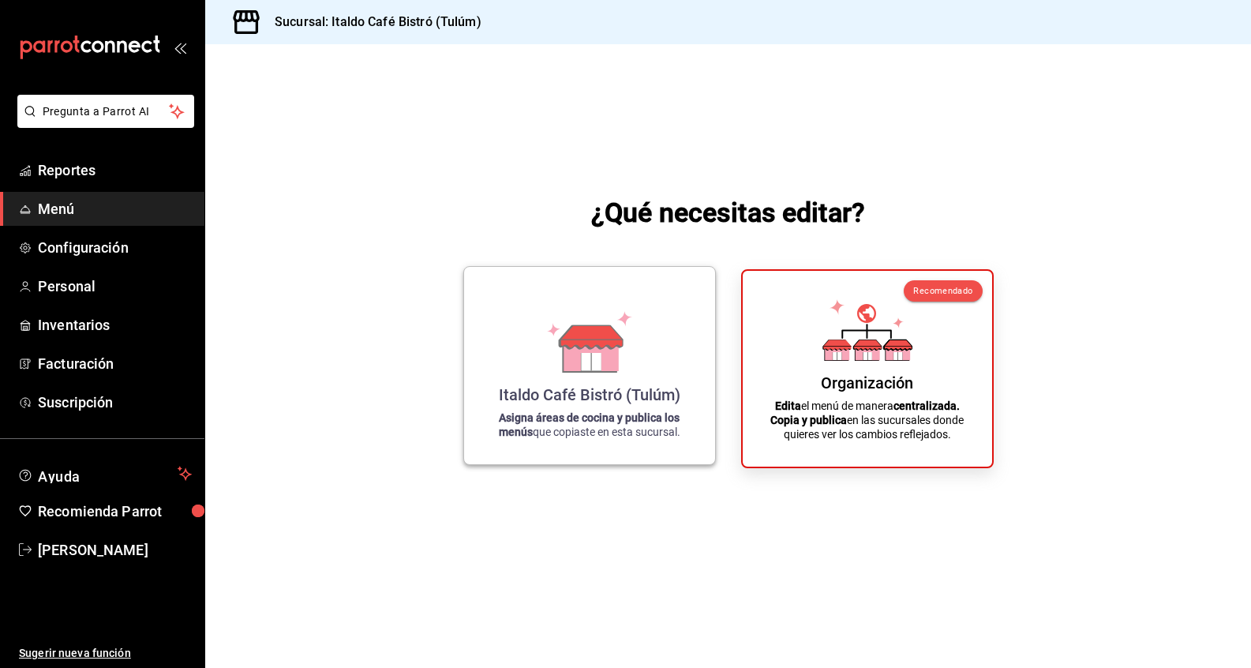
click at [590, 400] on div "Italdo Café Bistró (Tulúm)" at bounding box center [590, 394] width 182 height 19
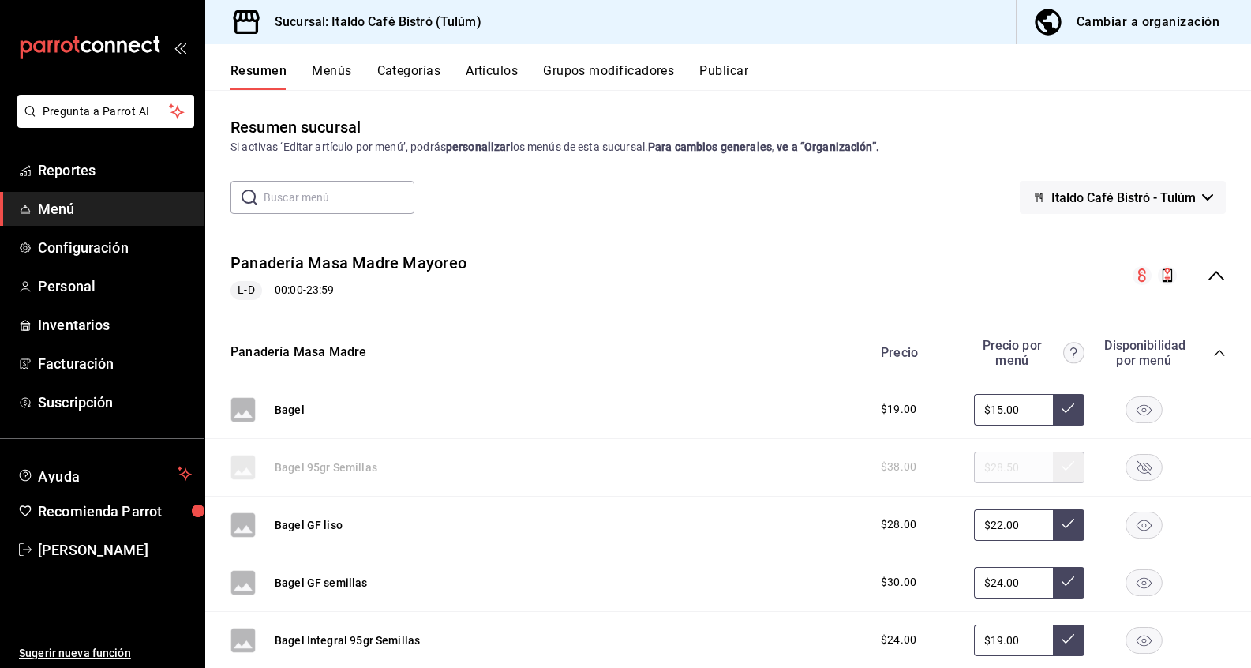
click at [626, 76] on button "Grupos modificadores" at bounding box center [608, 76] width 131 height 27
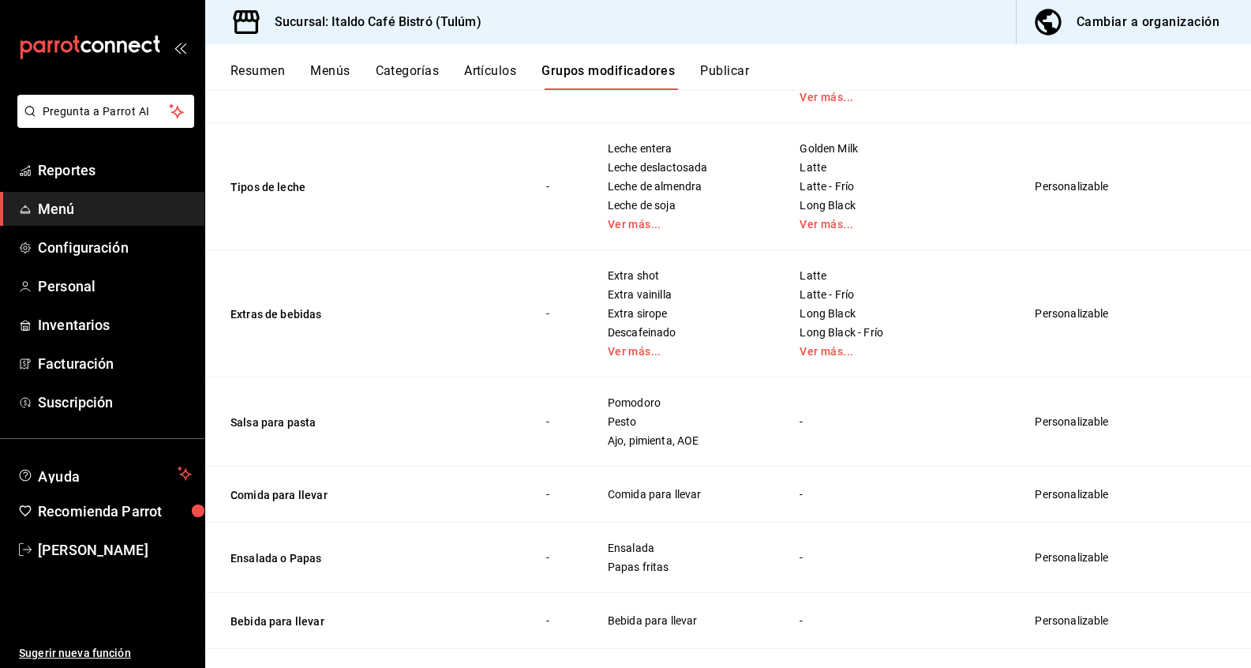
scroll to position [648, 0]
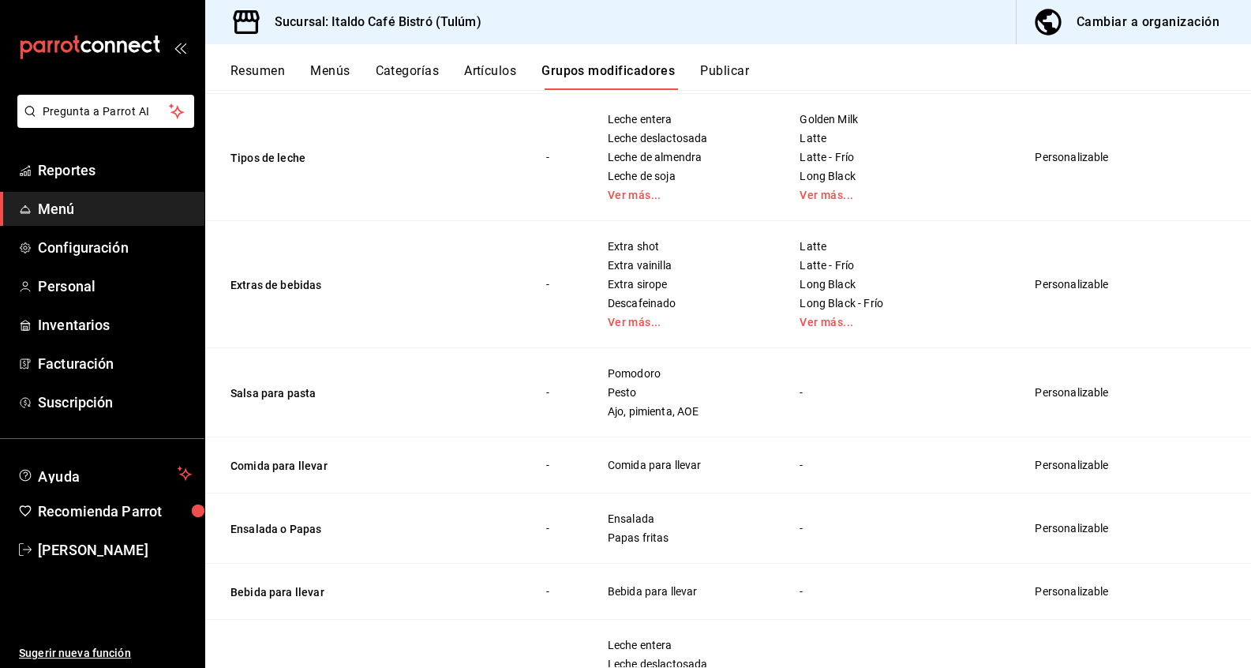
click at [1061, 152] on td "Personalizable" at bounding box center [1100, 157] width 169 height 127
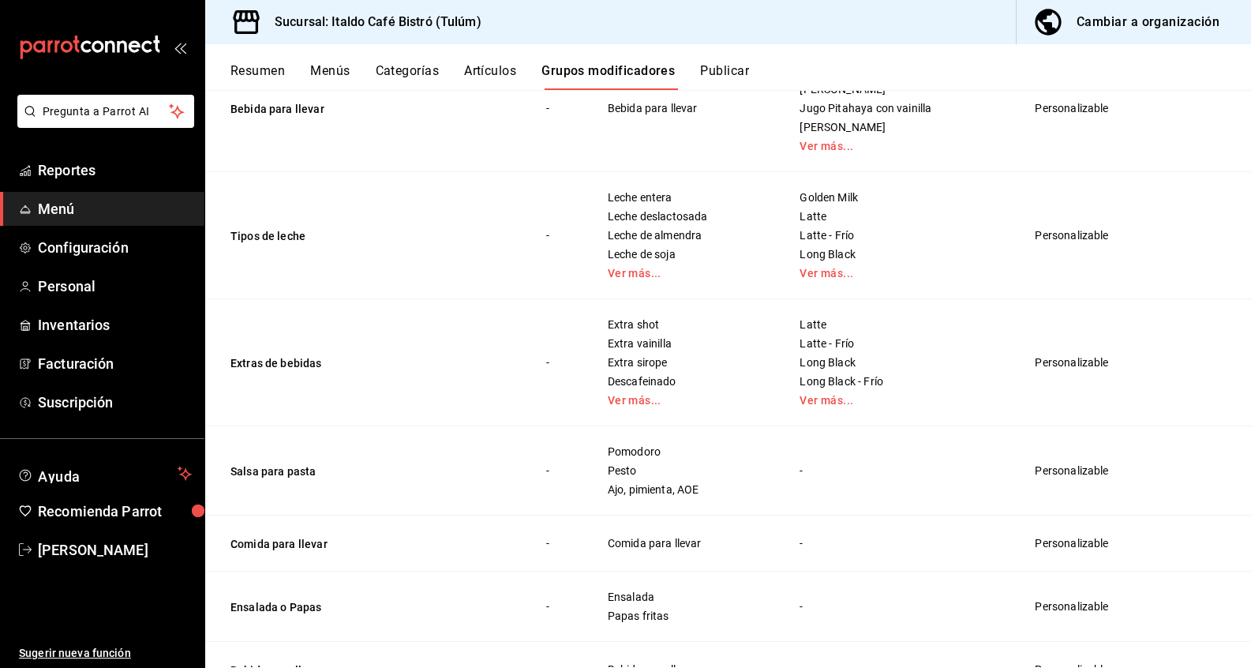
scroll to position [548, 0]
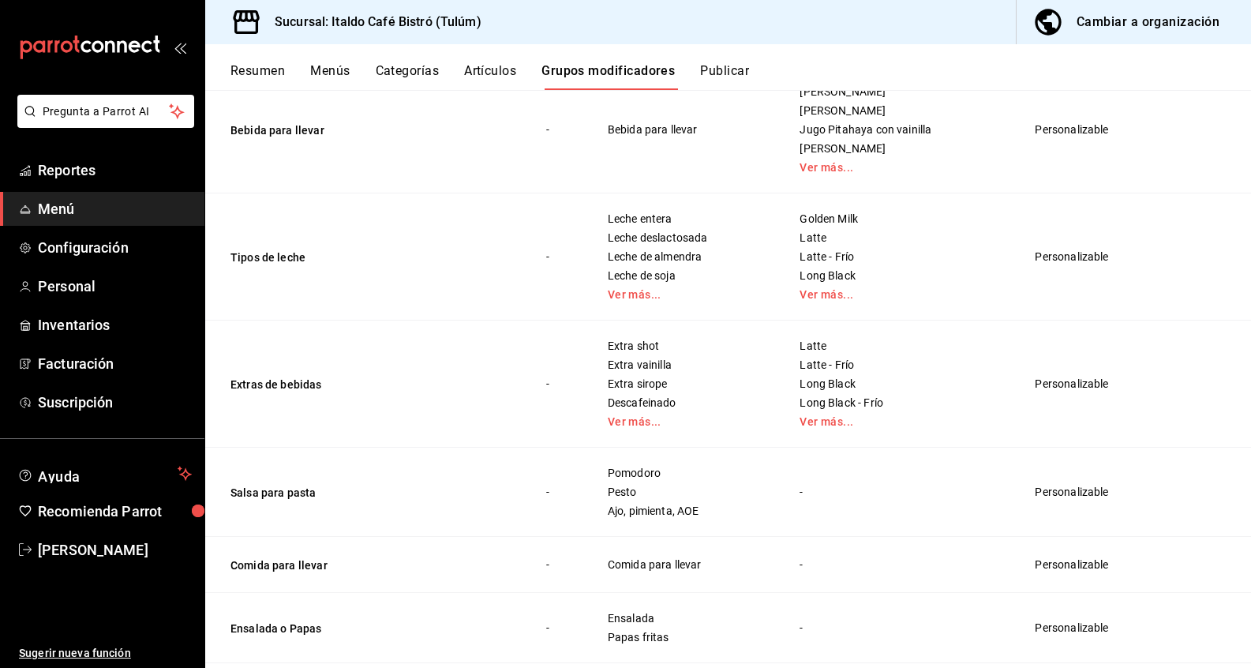
click at [1073, 258] on td "Personalizable" at bounding box center [1100, 256] width 169 height 127
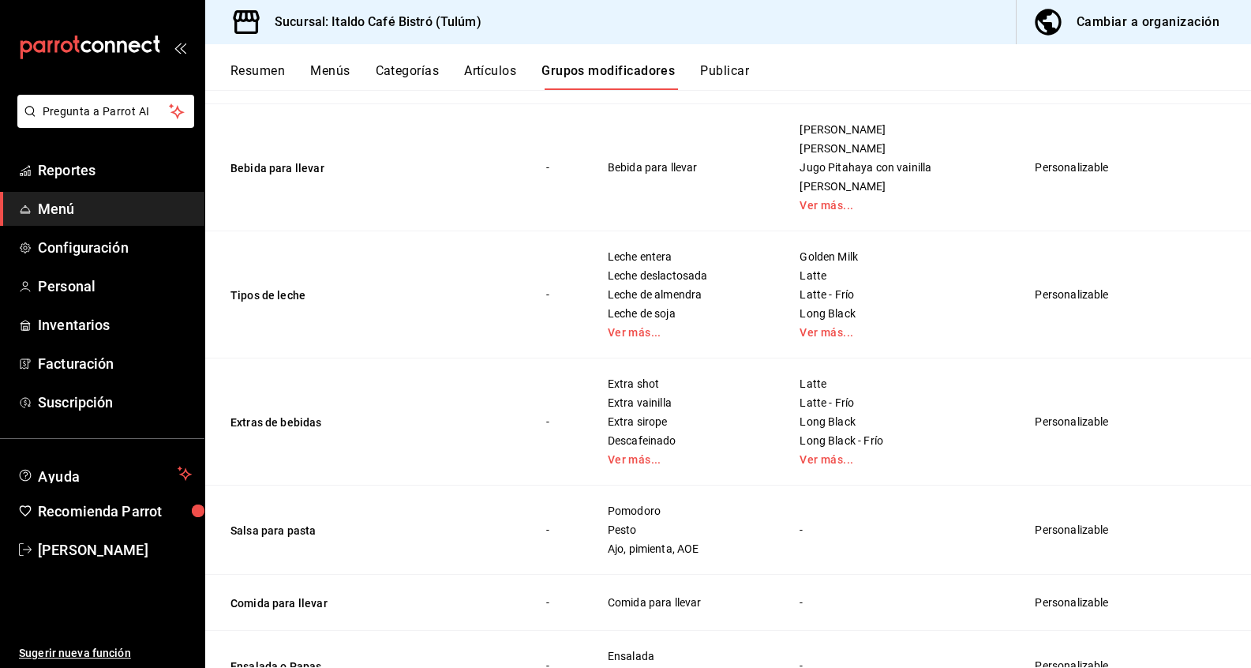
scroll to position [0, 0]
click at [1046, 36] on icon "button" at bounding box center [1048, 22] width 32 height 32
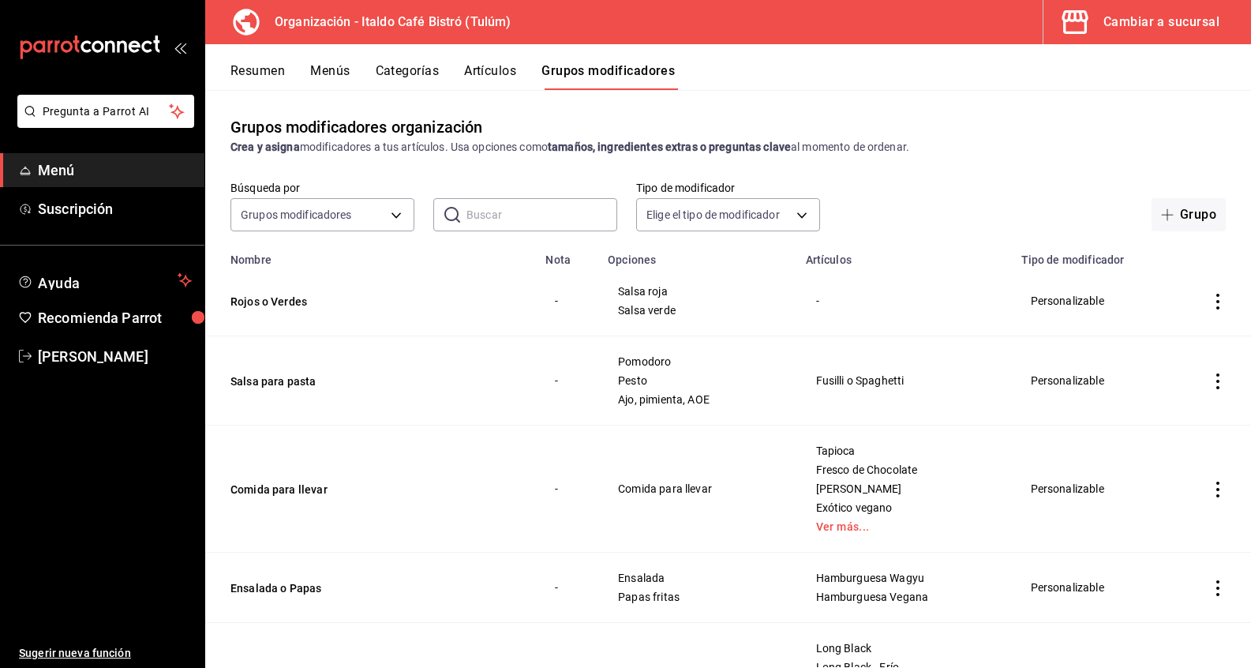
click at [1084, 24] on icon "button" at bounding box center [1075, 22] width 32 height 32
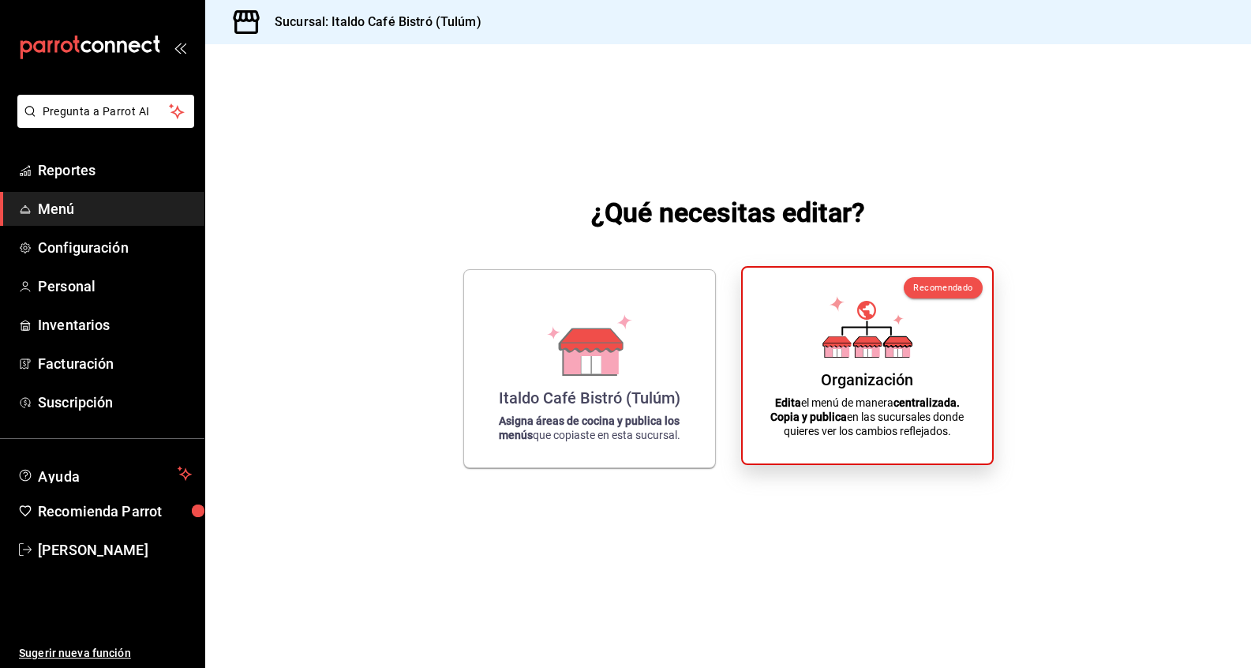
click at [872, 379] on div "Organización" at bounding box center [867, 379] width 92 height 19
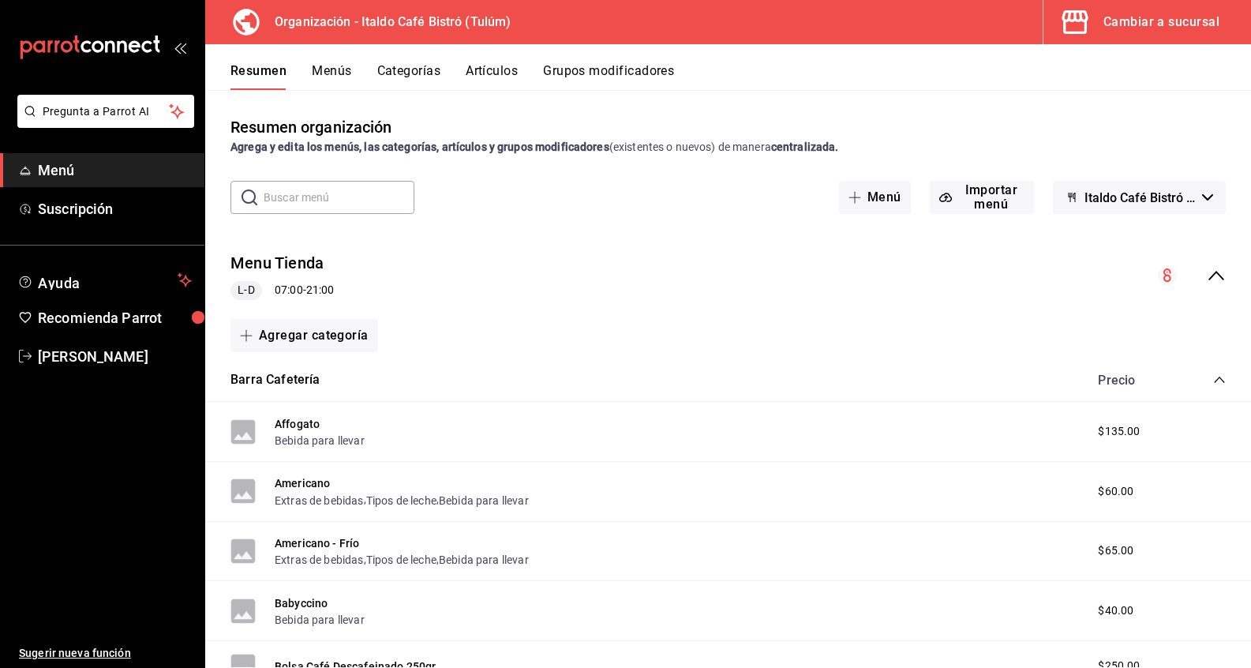
click at [595, 88] on button "Grupos modificadores" at bounding box center [608, 76] width 131 height 27
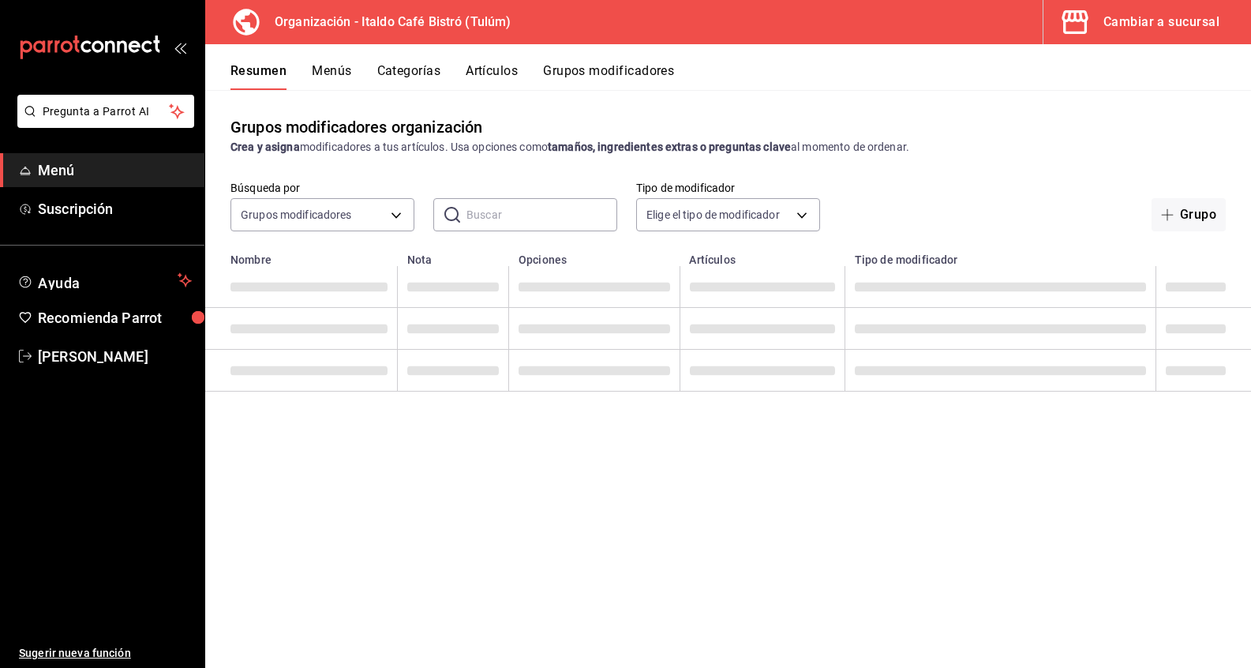
click at [595, 79] on button "Grupos modificadores" at bounding box center [608, 76] width 131 height 27
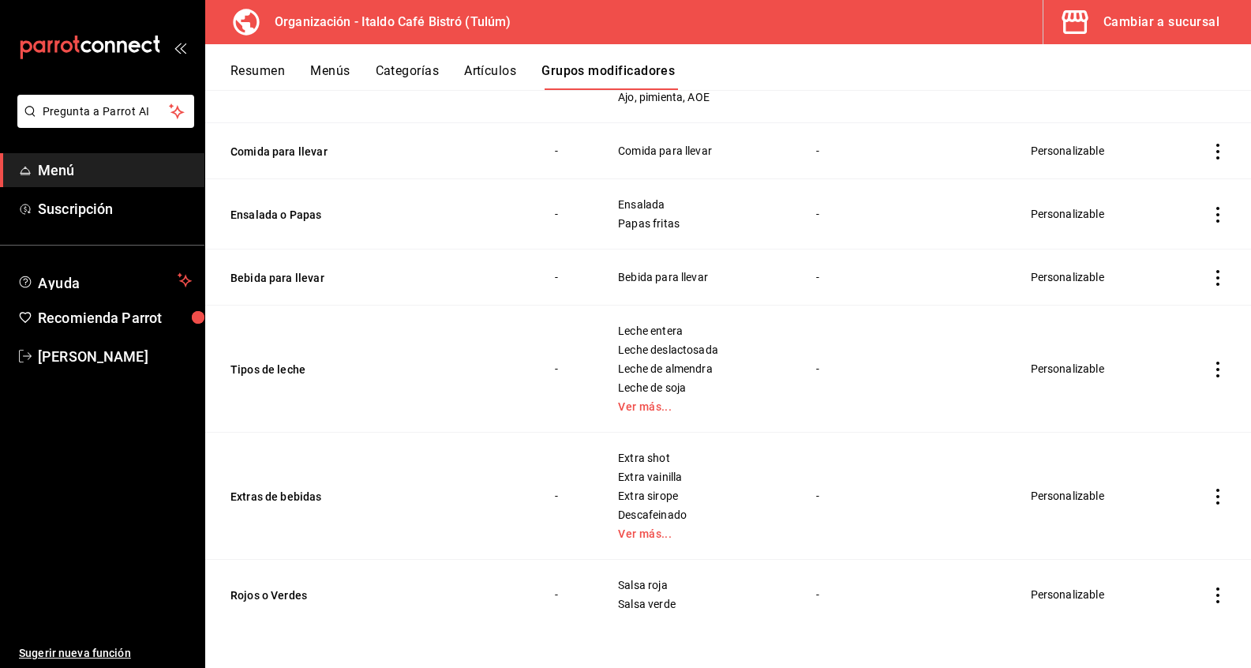
scroll to position [1040, 0]
click at [1207, 277] on td "simple table" at bounding box center [1218, 277] width 66 height 56
click at [1215, 278] on icon "actions" at bounding box center [1218, 278] width 16 height 16
click at [1177, 310] on span "Editar" at bounding box center [1170, 314] width 41 height 17
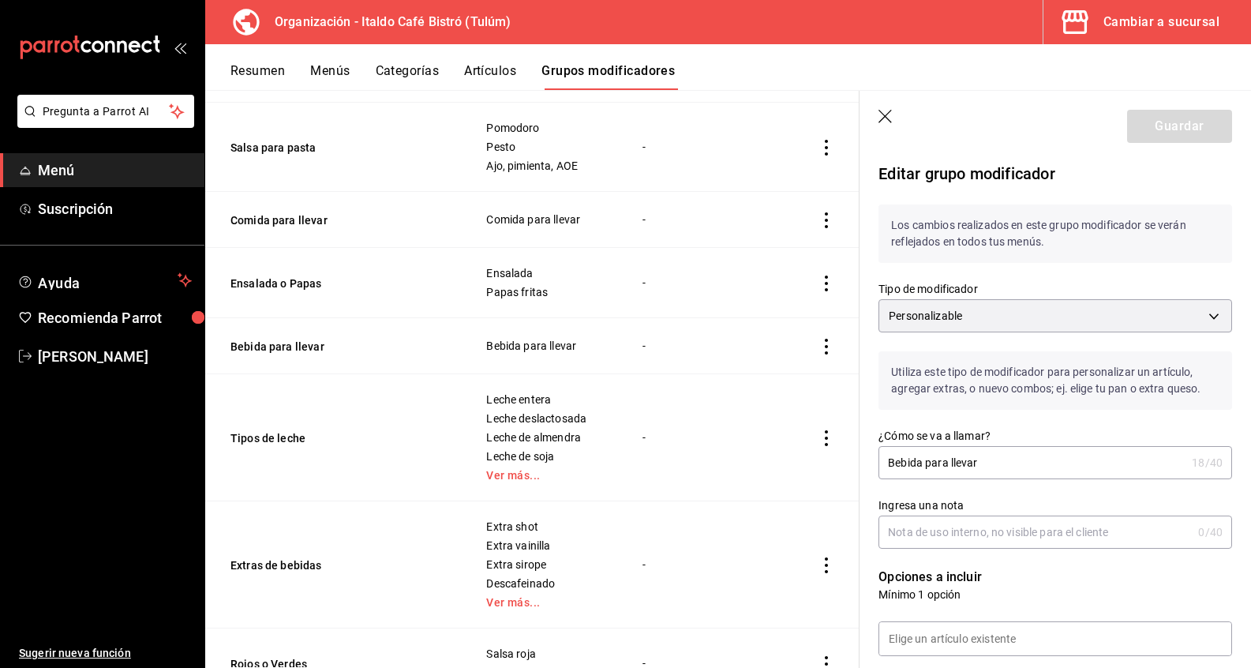
click at [823, 437] on icon "actions" at bounding box center [826, 438] width 16 height 16
click at [748, 477] on icon at bounding box center [739, 475] width 19 height 19
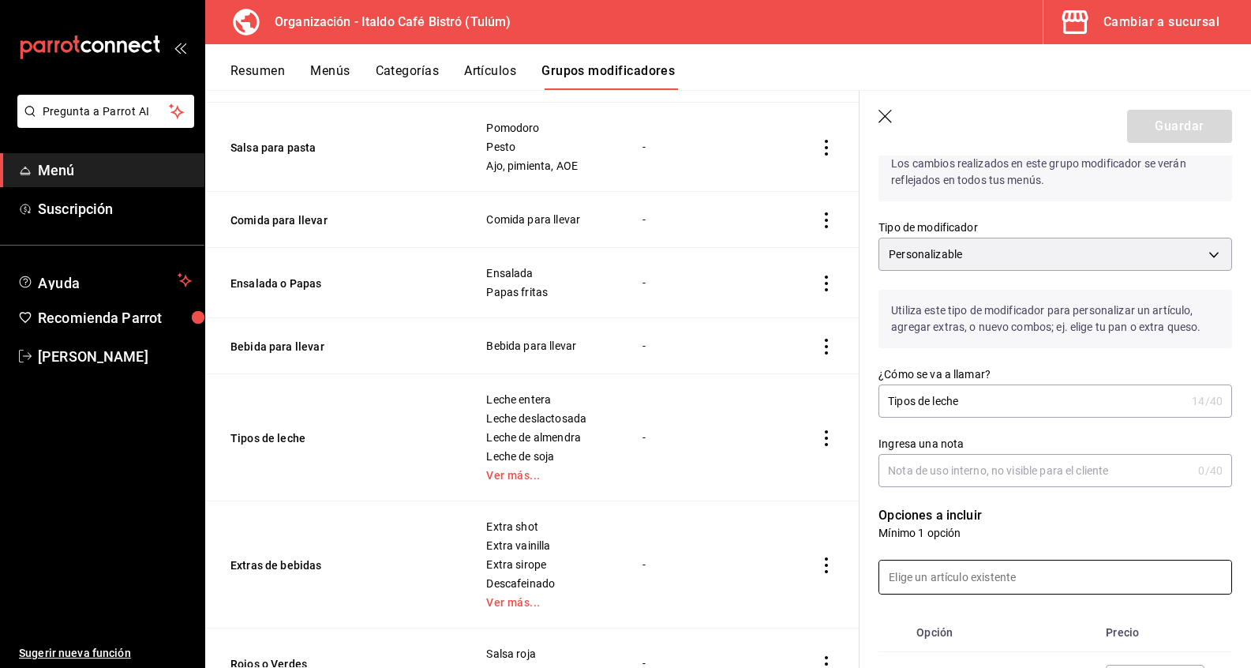
scroll to position [21, 0]
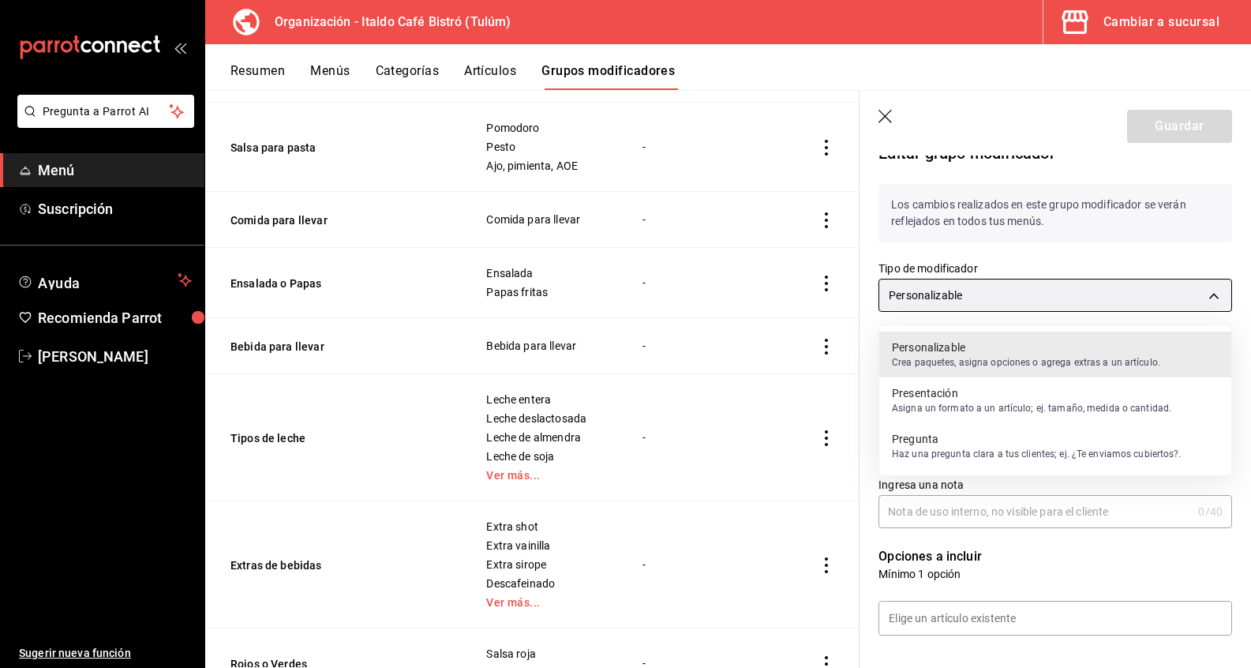
click at [995, 290] on body "Pregunta a Parrot AI Menú Suscripción Ayuda Recomienda Parrot [PERSON_NAME] Sug…" at bounding box center [625, 334] width 1251 height 668
click at [1004, 259] on div at bounding box center [625, 334] width 1251 height 668
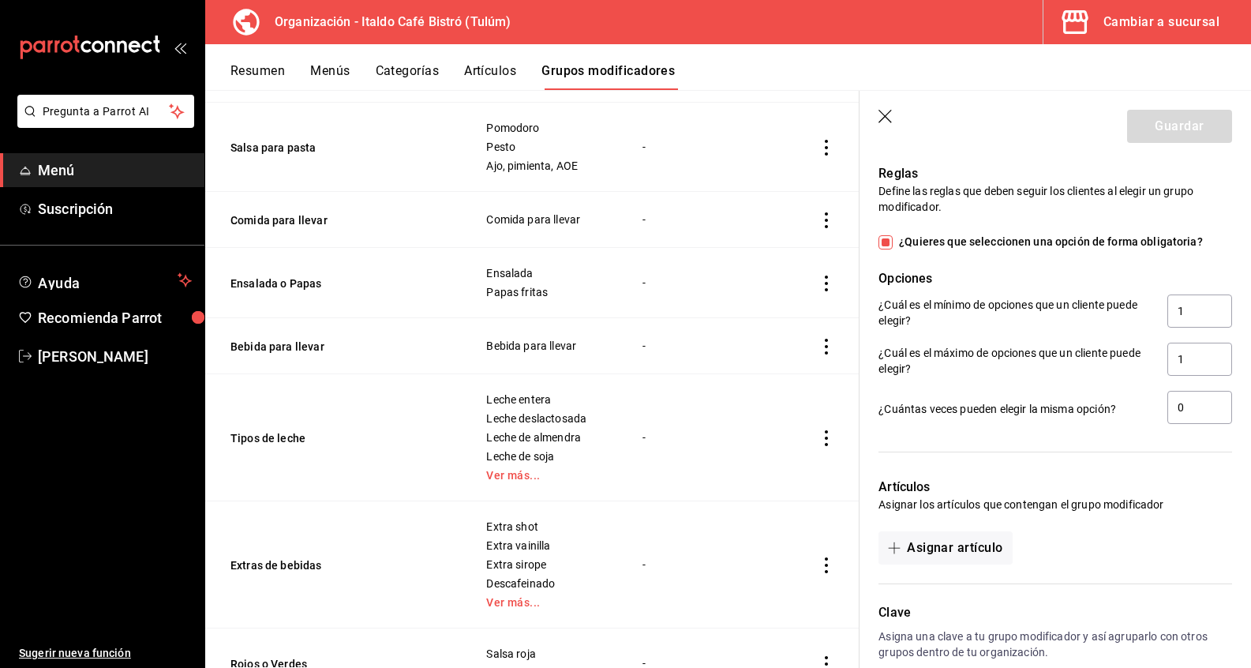
scroll to position [1038, 0]
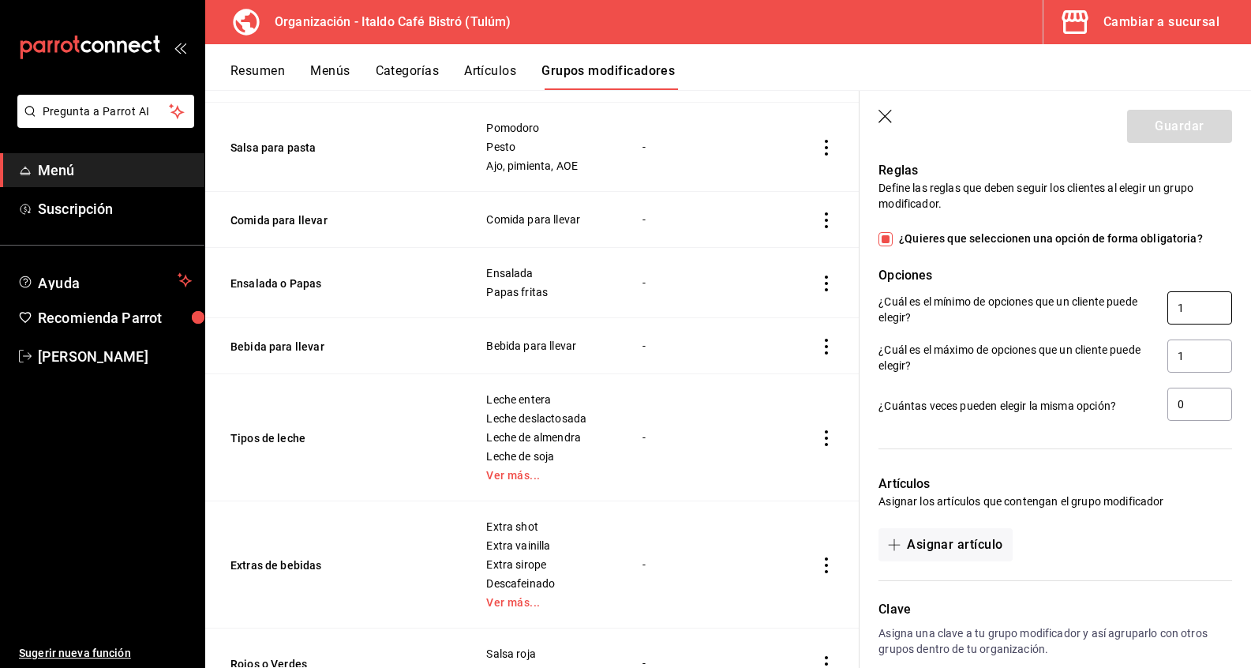
click at [1191, 310] on input "1" at bounding box center [1199, 307] width 65 height 33
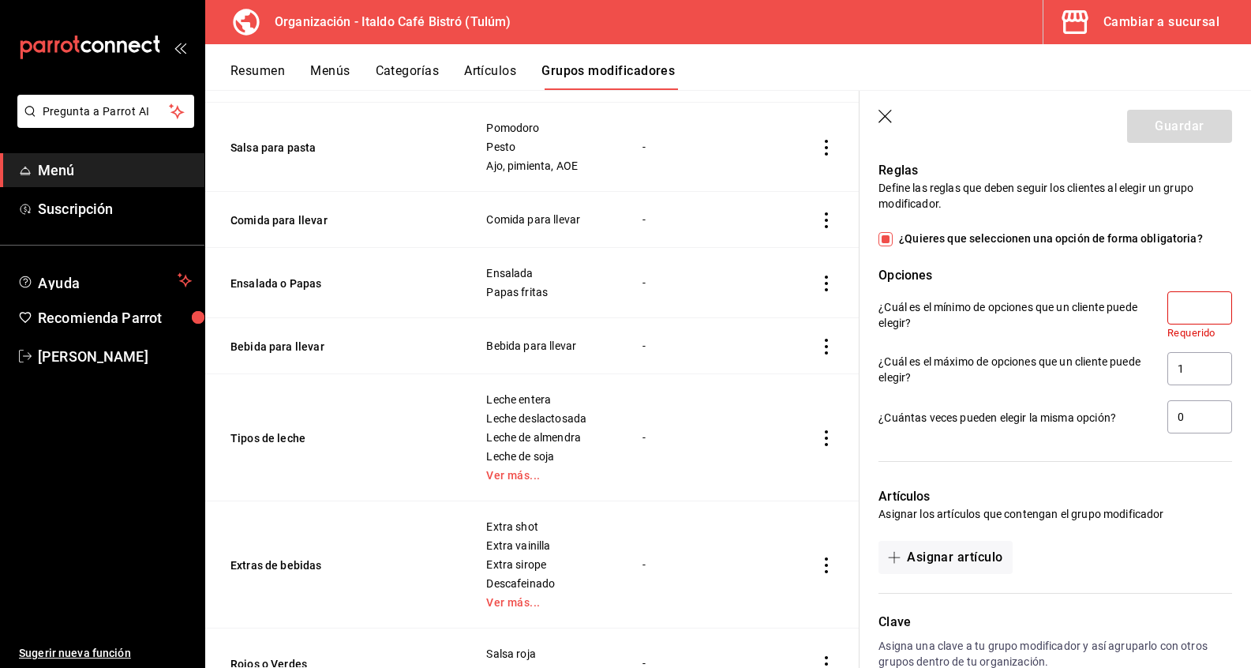
checkbox input "false"
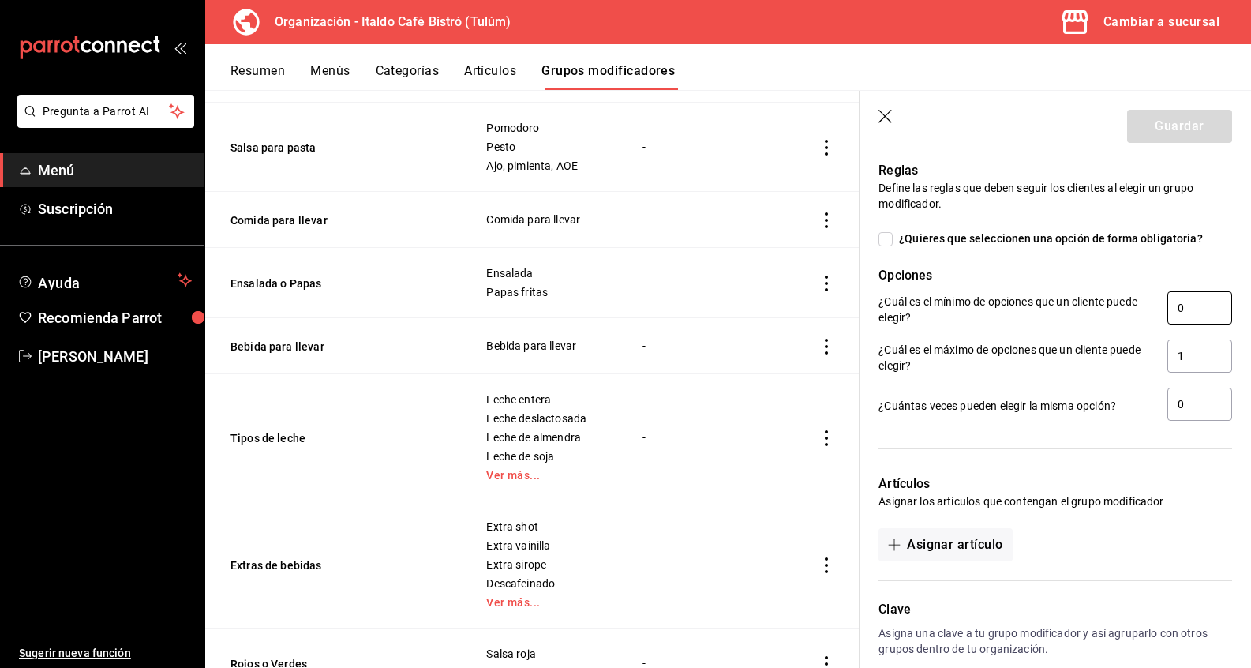
type input "0"
click at [1231, 473] on div "Artículos Asignar los artículos que contengan el grupo modificador Asignar artí…" at bounding box center [1045, 508] width 372 height 106
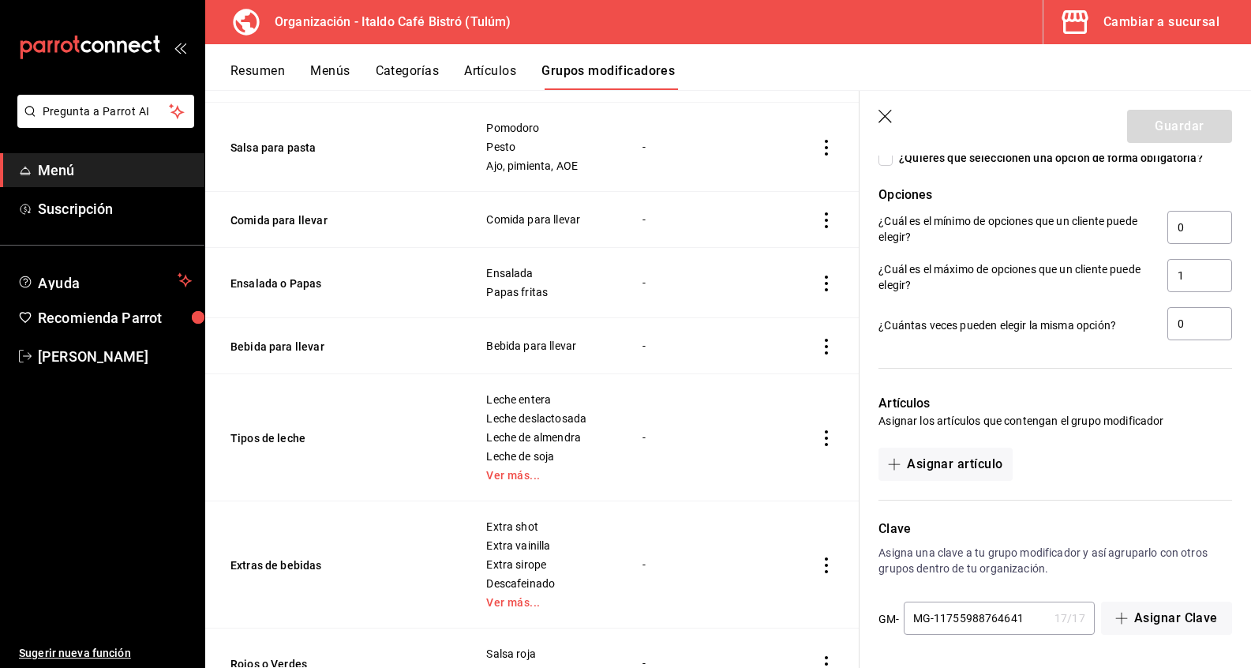
scroll to position [0, 0]
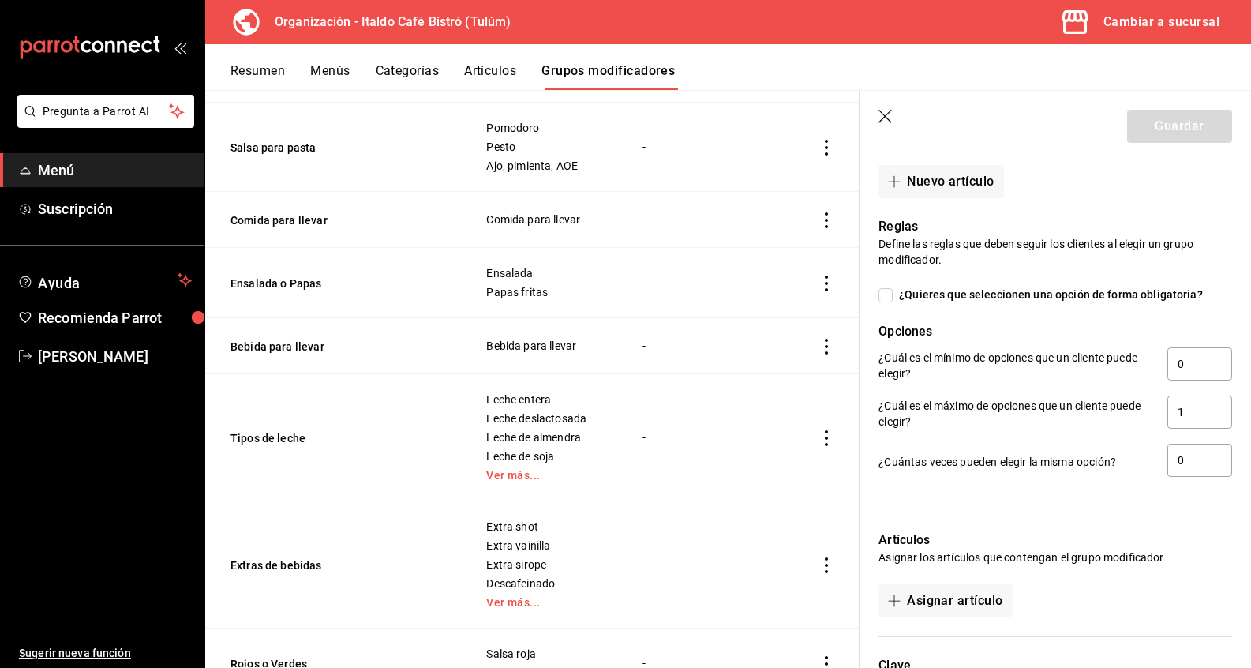
click at [1173, 508] on div at bounding box center [1055, 504] width 354 height 13
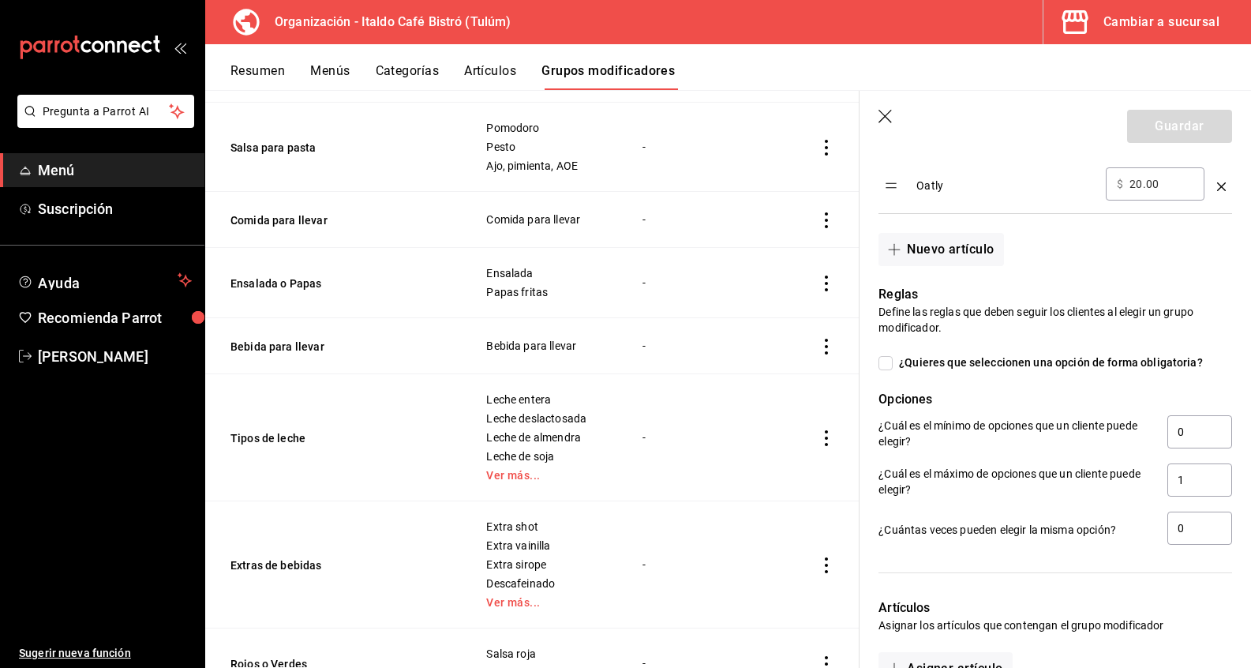
scroll to position [912, 0]
click at [1192, 473] on input "1" at bounding box center [1199, 481] width 65 height 33
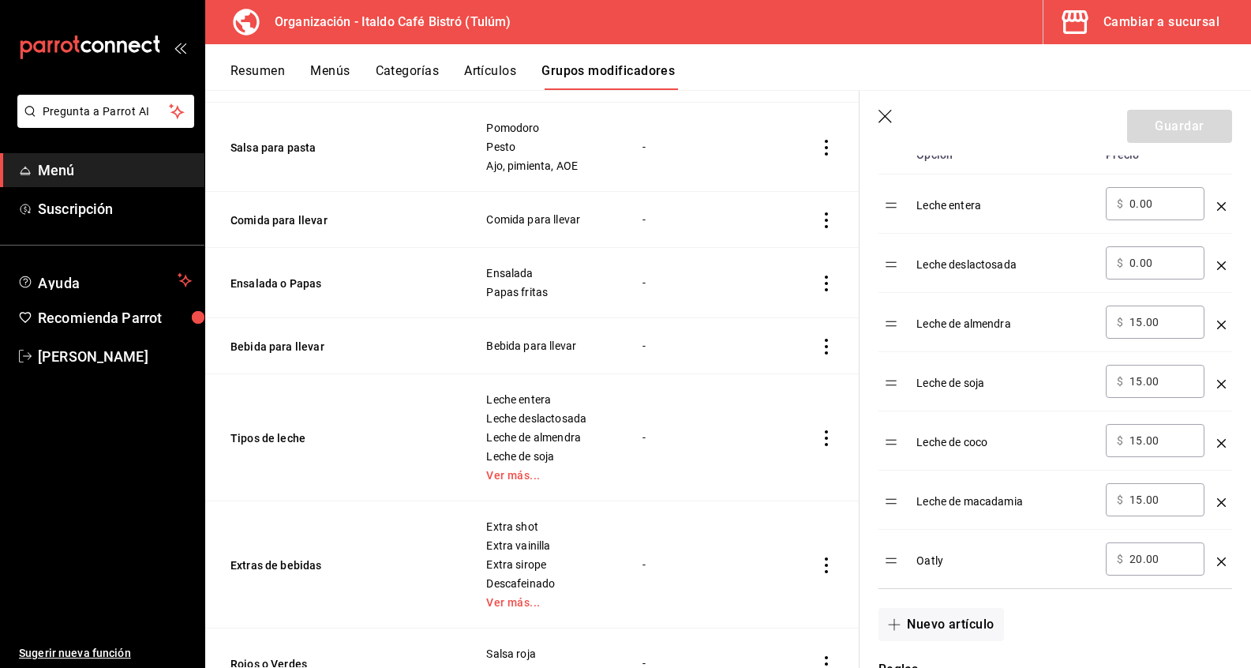
scroll to position [552, 0]
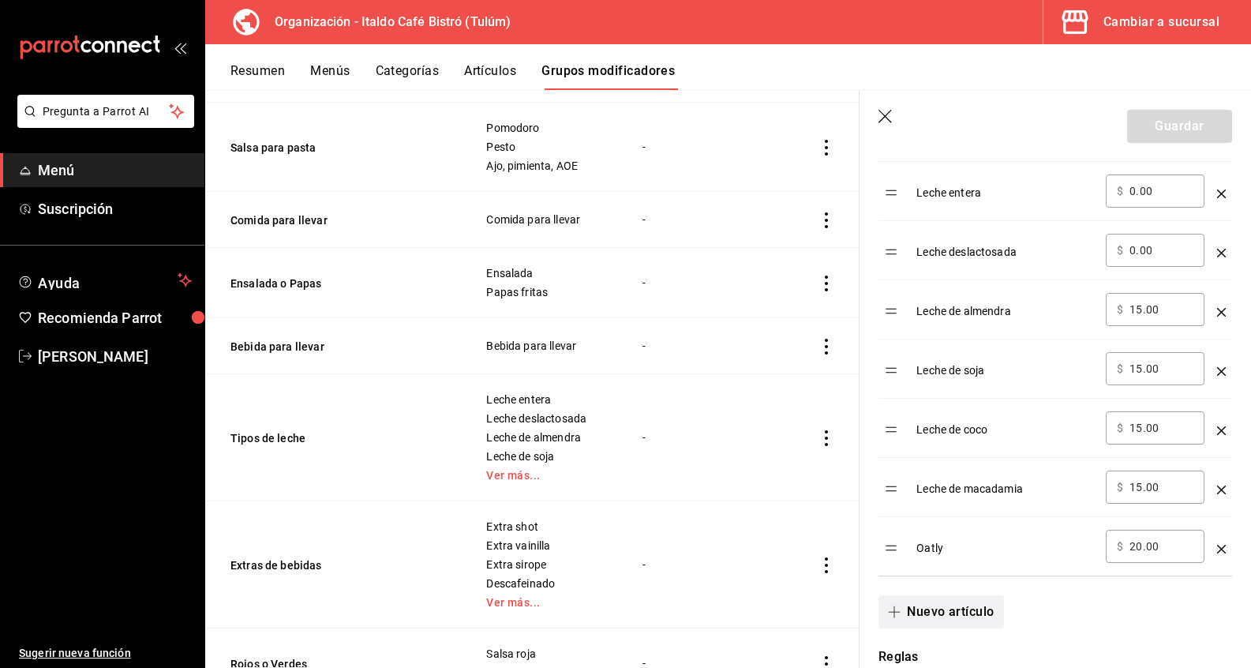
click at [978, 612] on button "Nuevo artículo" at bounding box center [940, 611] width 125 height 33
click at [989, 602] on input "optionsTable" at bounding box center [1004, 605] width 155 height 16
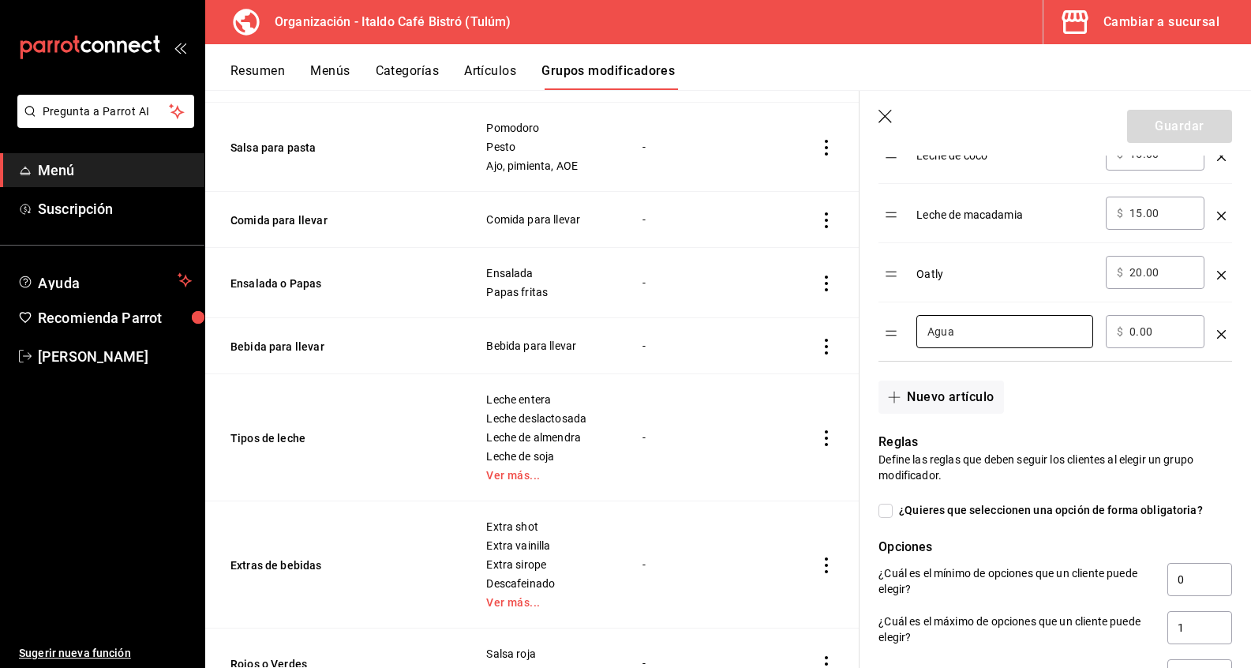
scroll to position [852, 0]
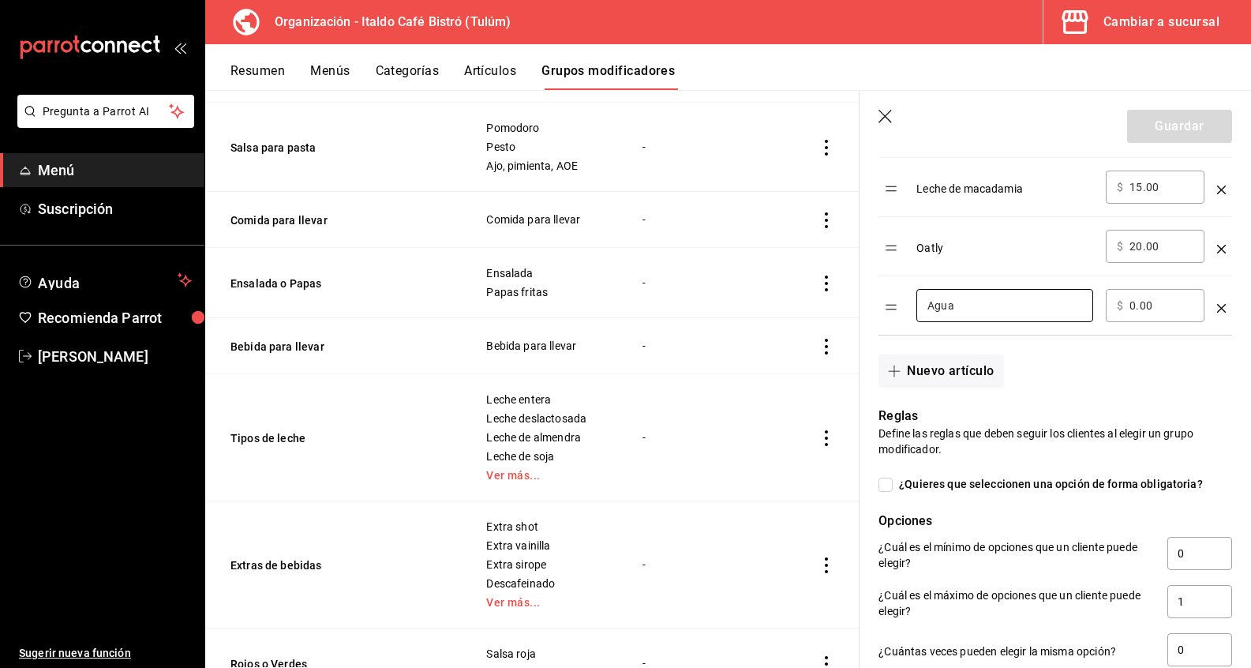
type input "Agua"
click at [1080, 342] on div "Nuevo artículo" at bounding box center [1045, 361] width 372 height 52
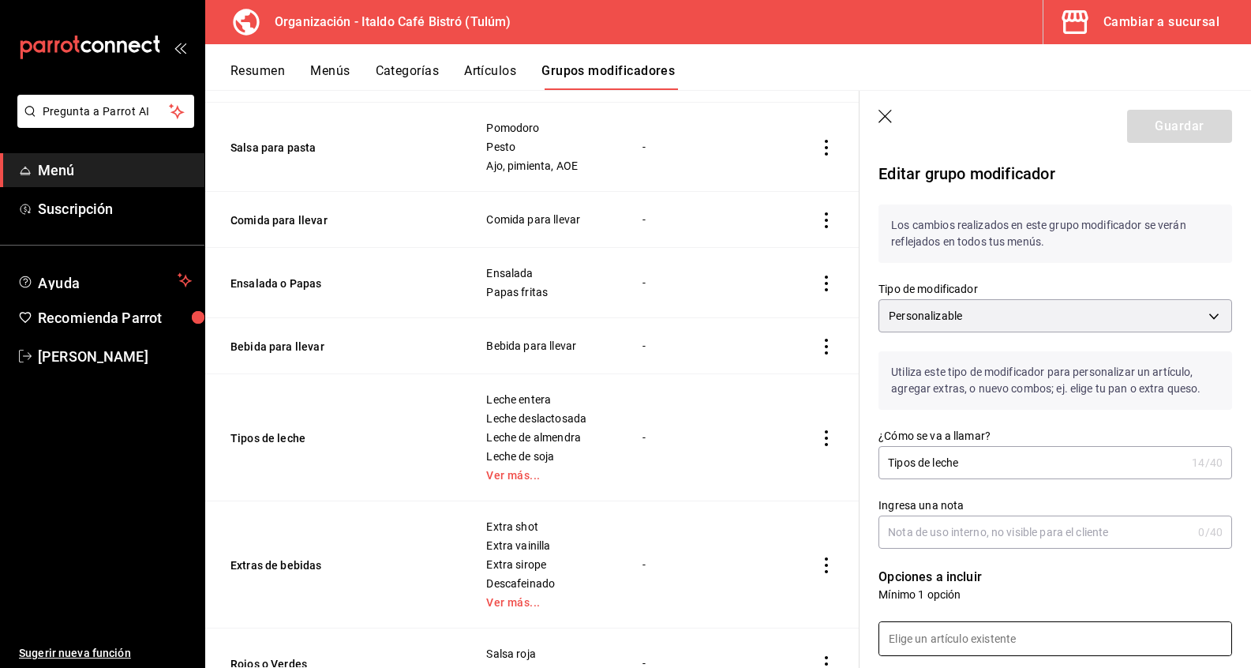
scroll to position [0, 0]
click at [1157, 128] on div "Guardar" at bounding box center [1179, 126] width 105 height 33
click at [885, 119] on icon "button" at bounding box center [886, 118] width 16 height 16
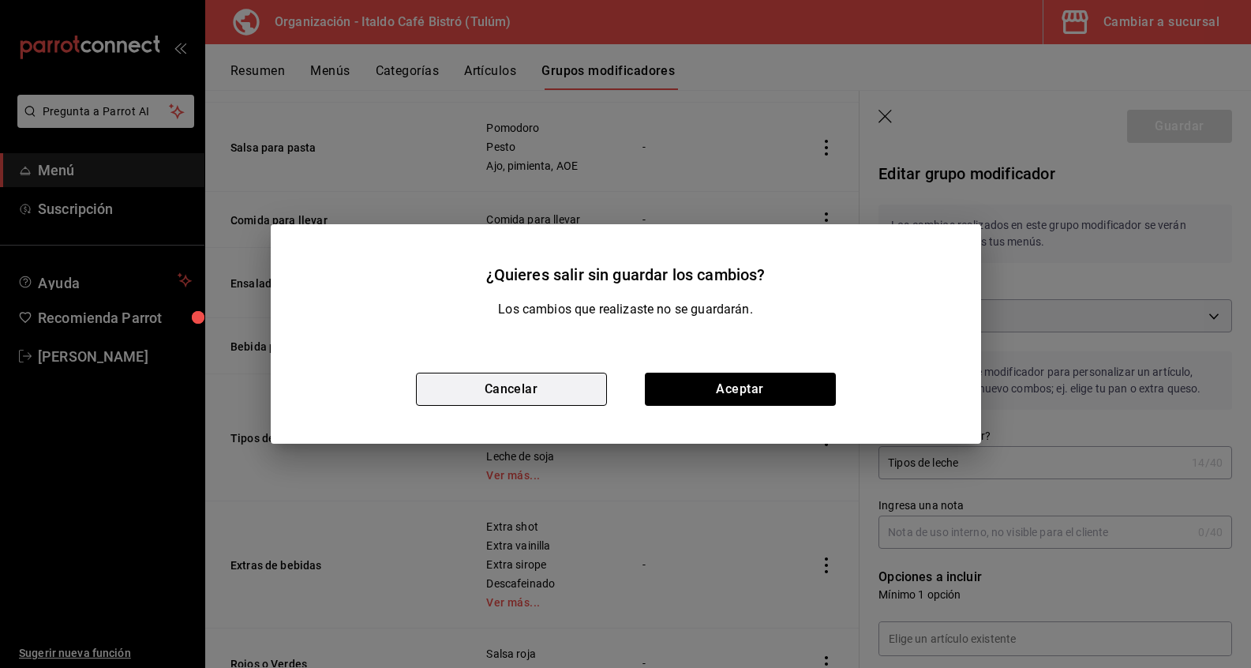
click at [571, 399] on button "Cancelar" at bounding box center [511, 388] width 191 height 33
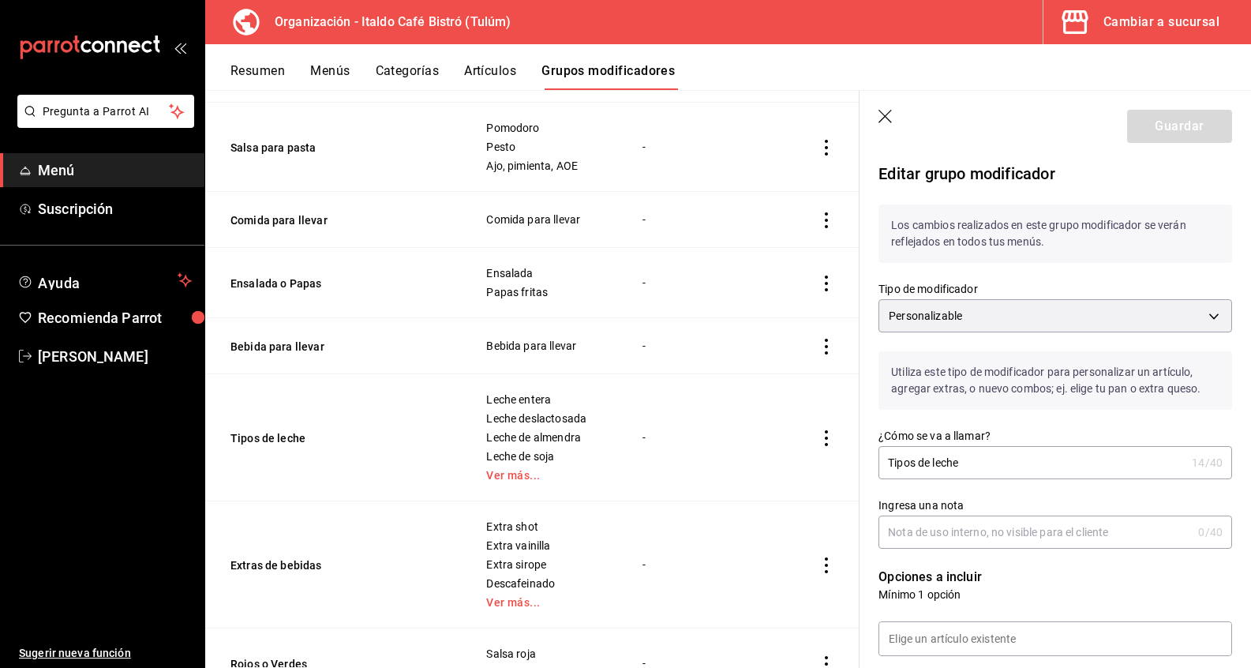
click at [1200, 23] on div "Cambiar a sucursal" at bounding box center [1161, 22] width 116 height 22
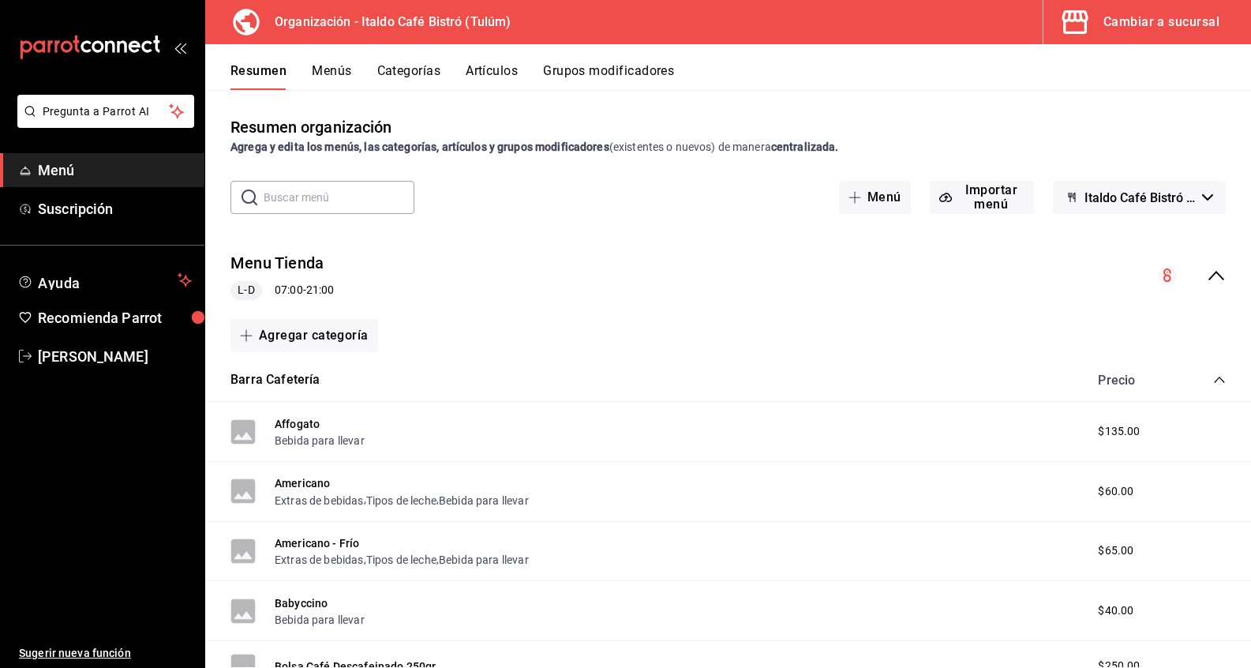
click at [664, 66] on button "Grupos modificadores" at bounding box center [608, 76] width 131 height 27
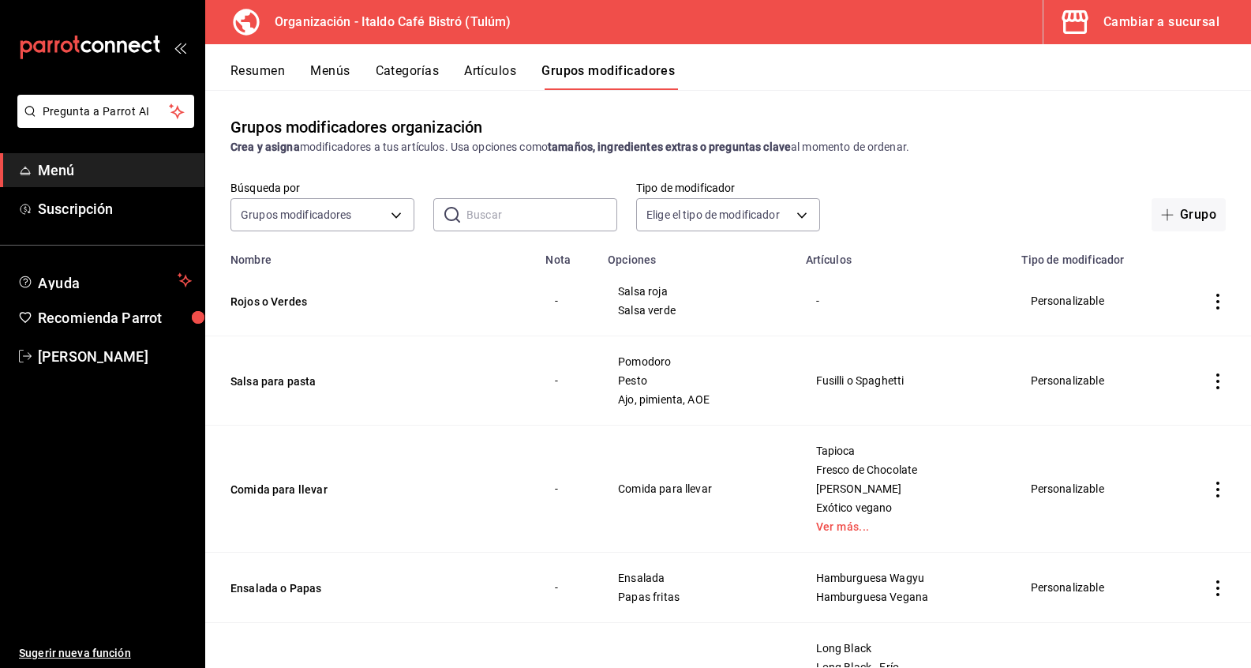
click at [1107, 29] on div "Cambiar a sucursal" at bounding box center [1161, 22] width 116 height 22
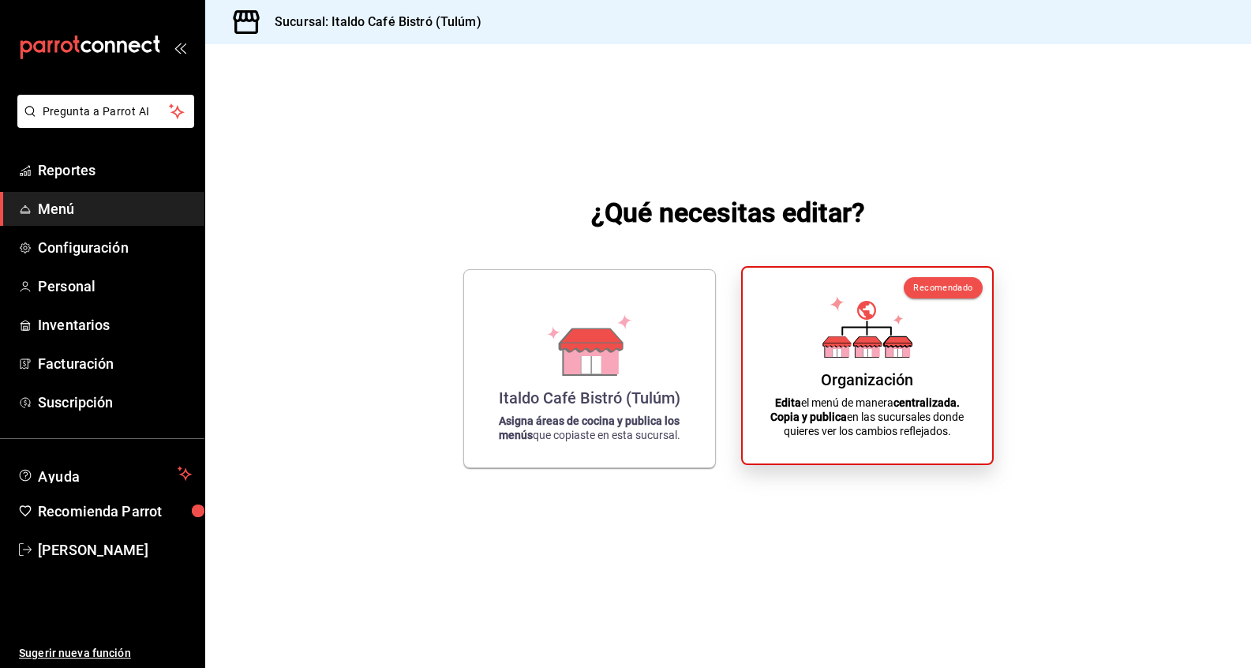
click at [889, 382] on div "Organización" at bounding box center [867, 379] width 92 height 19
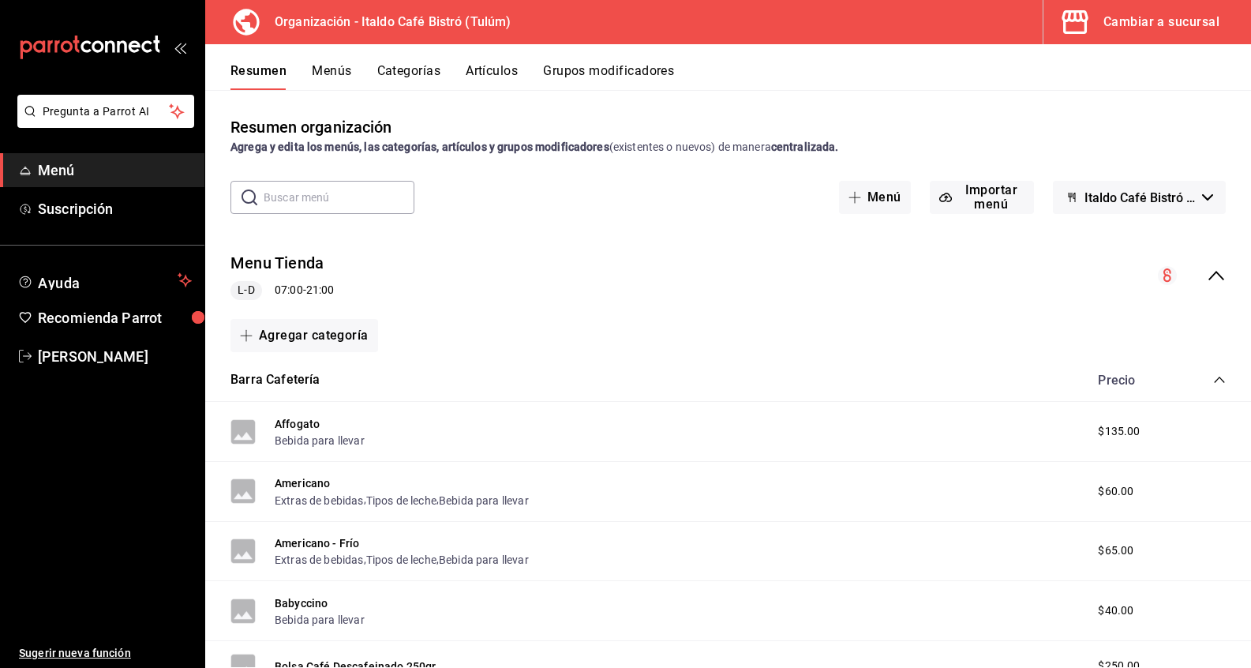
click at [611, 71] on button "Grupos modificadores" at bounding box center [608, 76] width 131 height 27
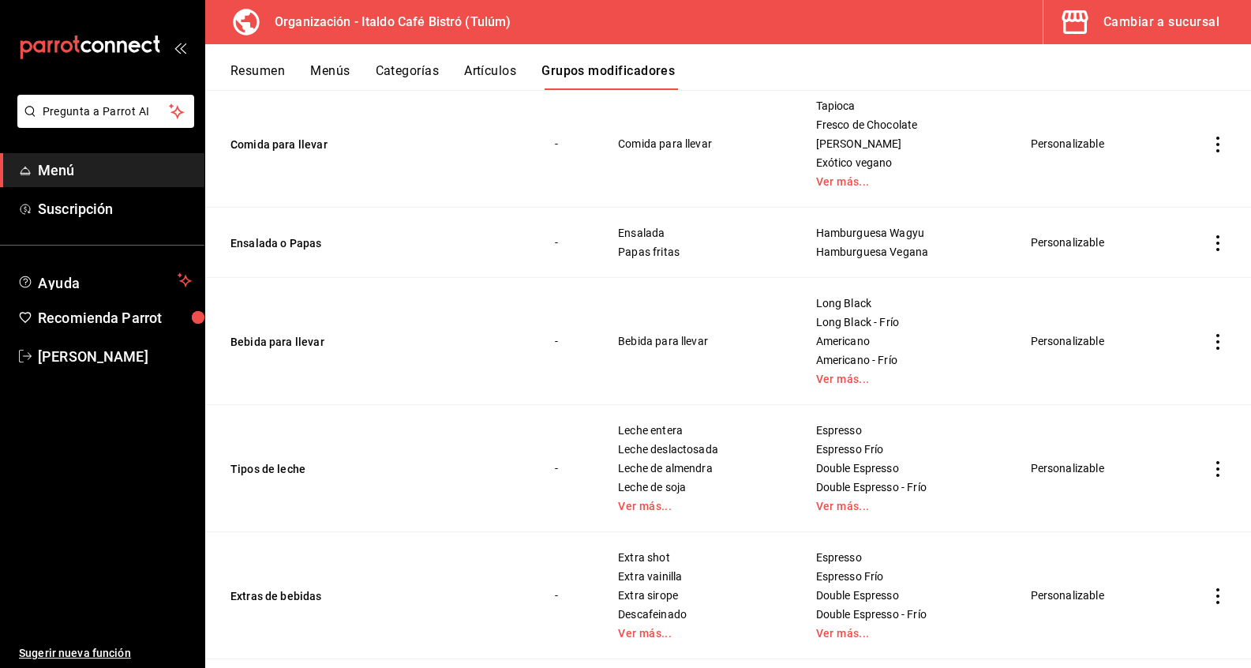
scroll to position [378, 0]
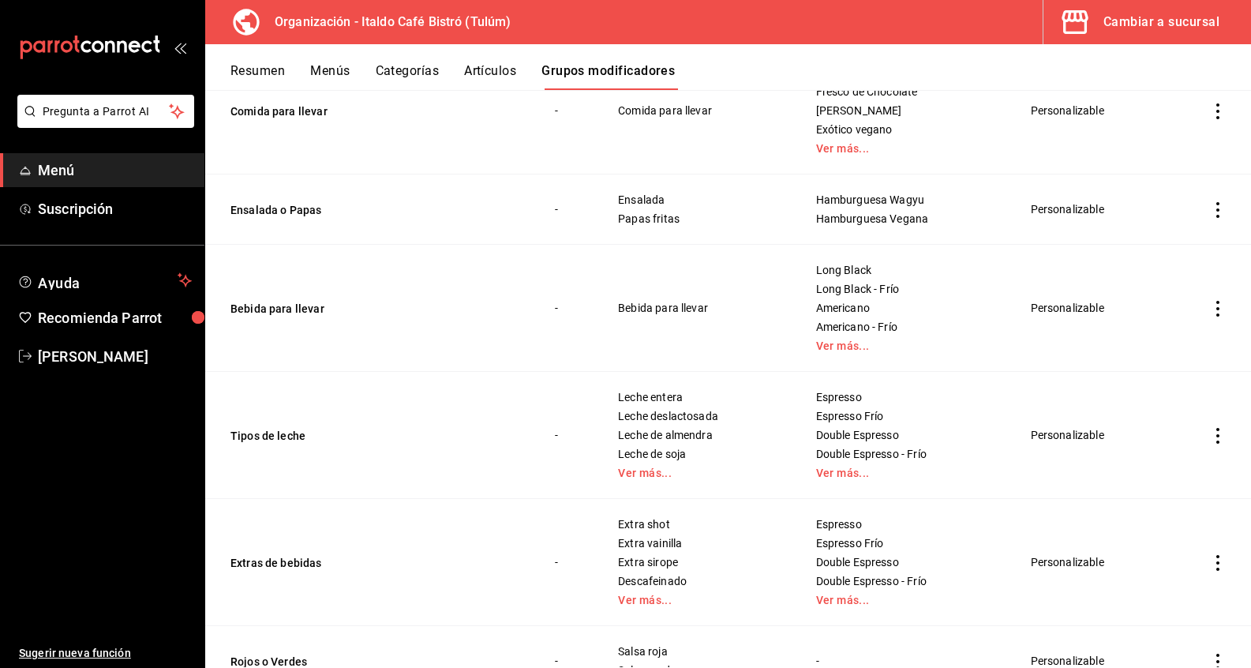
click at [1214, 437] on icon "actions" at bounding box center [1218, 436] width 16 height 16
click at [1185, 480] on span "Editar" at bounding box center [1170, 472] width 41 height 17
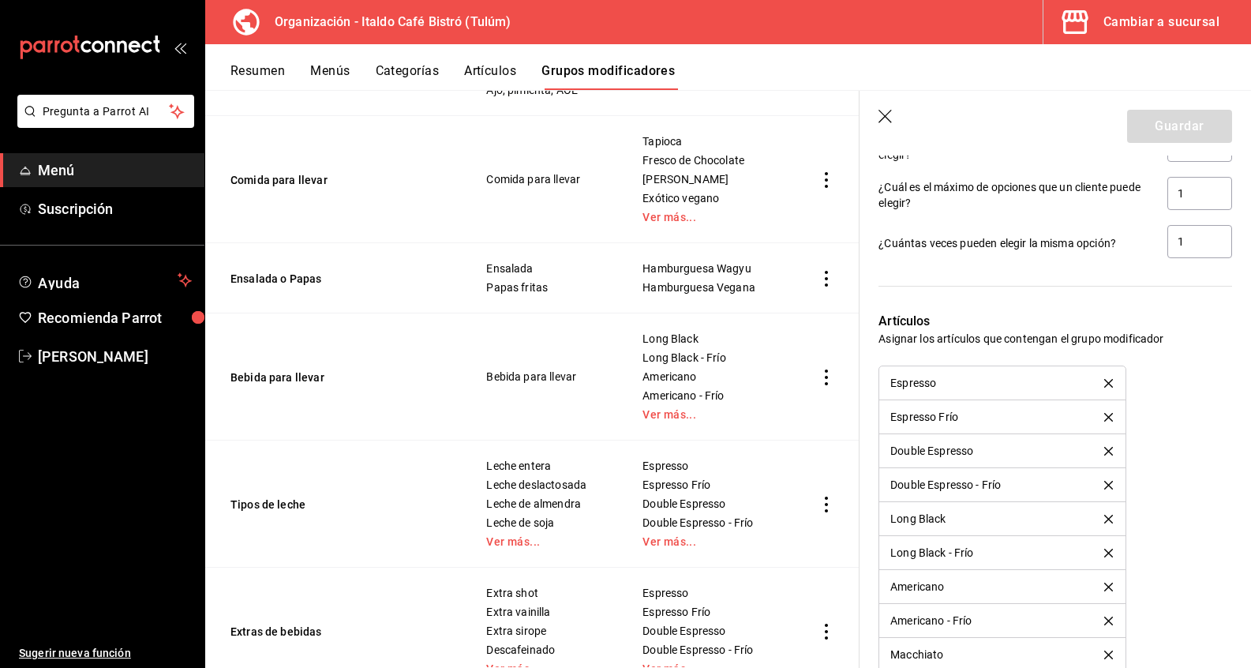
scroll to position [1050, 0]
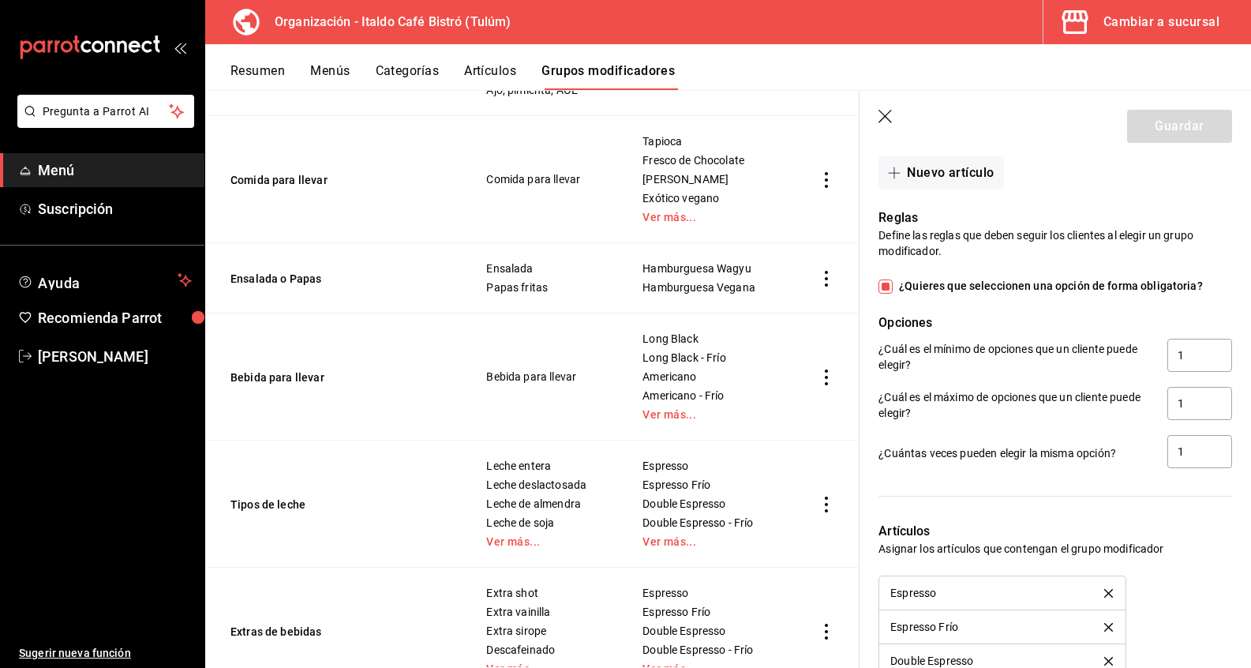
click at [885, 284] on input "¿Quieres que seleccionen una opción de forma obligatoria?" at bounding box center [885, 286] width 14 height 14
checkbox input "false"
type input "0"
click at [1186, 453] on input "1" at bounding box center [1199, 451] width 65 height 33
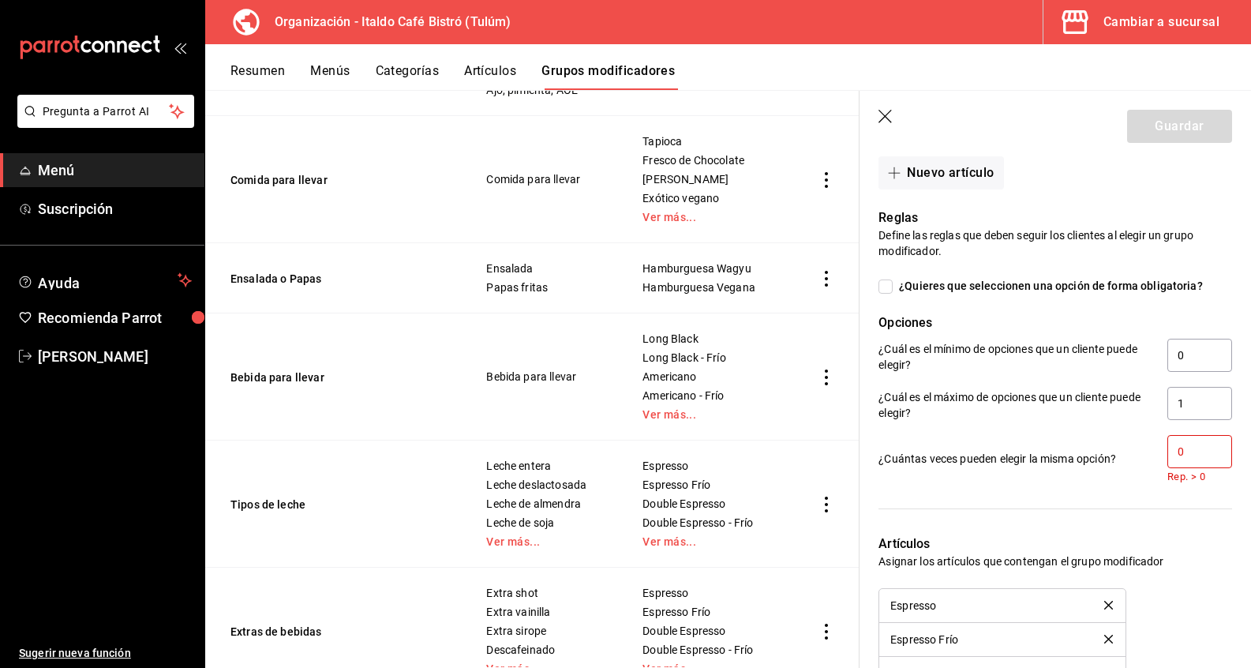
type input "0"
click at [1127, 499] on div at bounding box center [1045, 499] width 372 height 32
click at [1196, 455] on input "0" at bounding box center [1199, 451] width 65 height 33
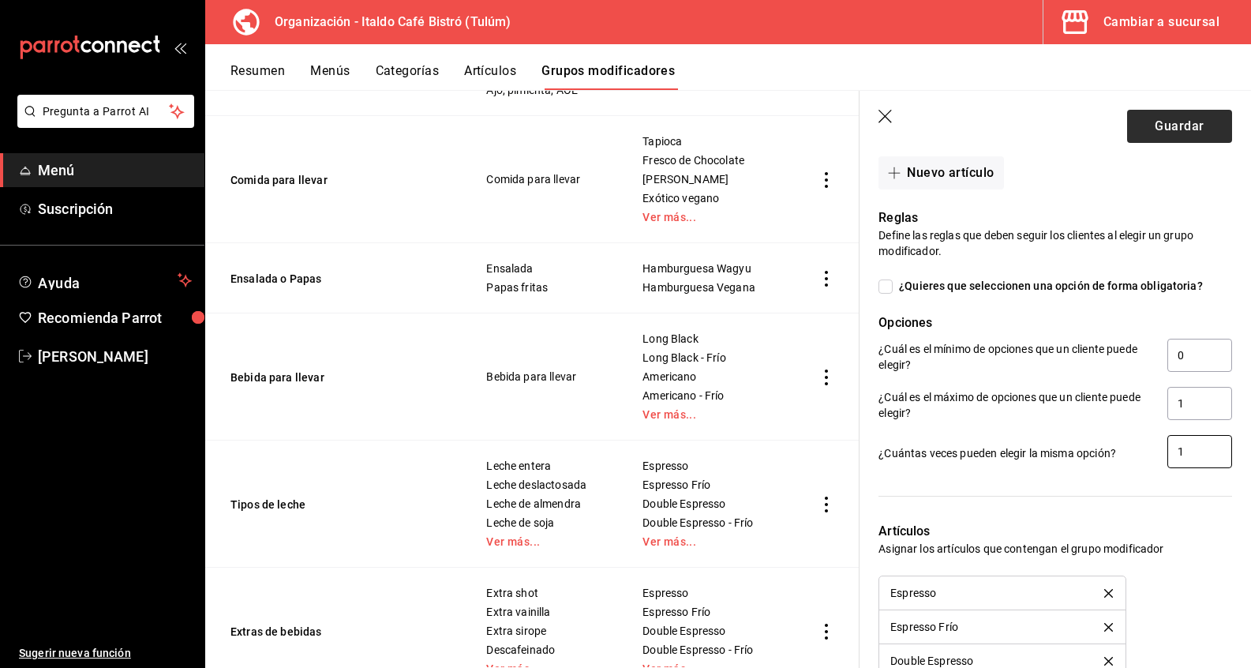
type input "1"
click at [1189, 138] on button "Guardar" at bounding box center [1179, 126] width 105 height 33
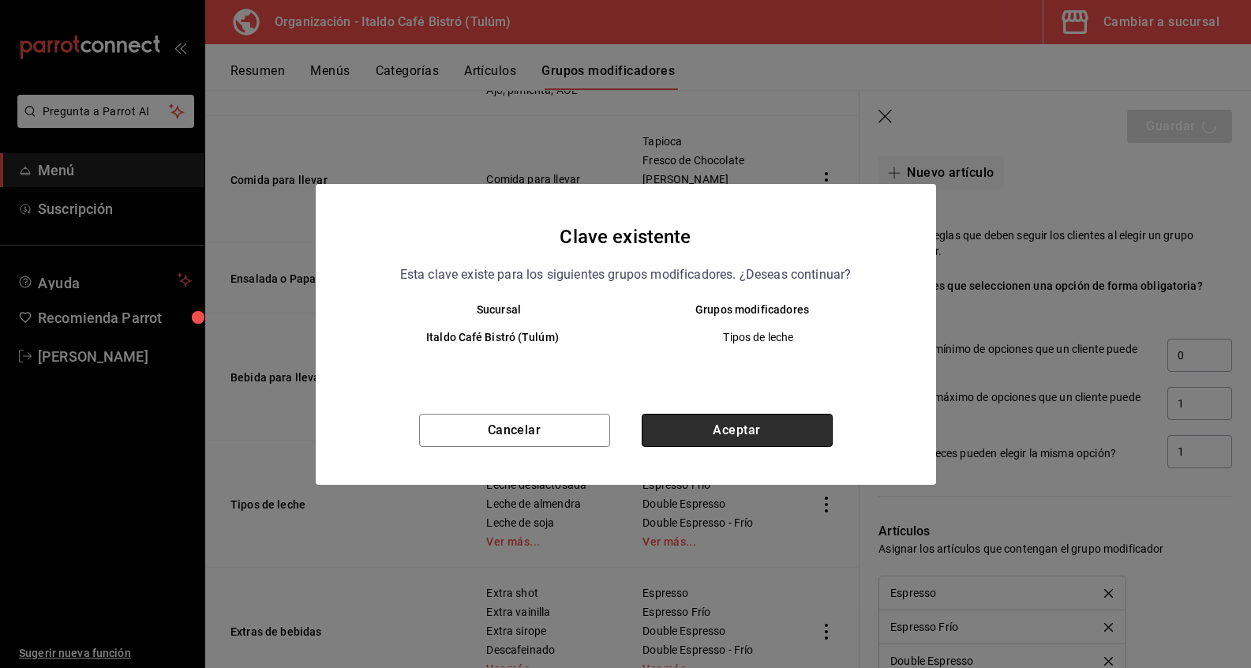
click at [737, 427] on button "Aceptar" at bounding box center [737, 430] width 191 height 33
